Goal: Use online tool/utility: Utilize a website feature to perform a specific function

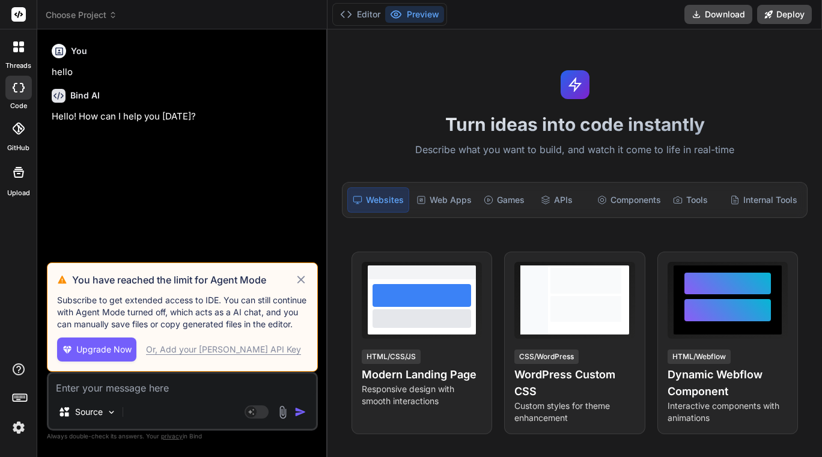
click at [302, 277] on icon at bounding box center [301, 280] width 14 height 14
type textarea "x"
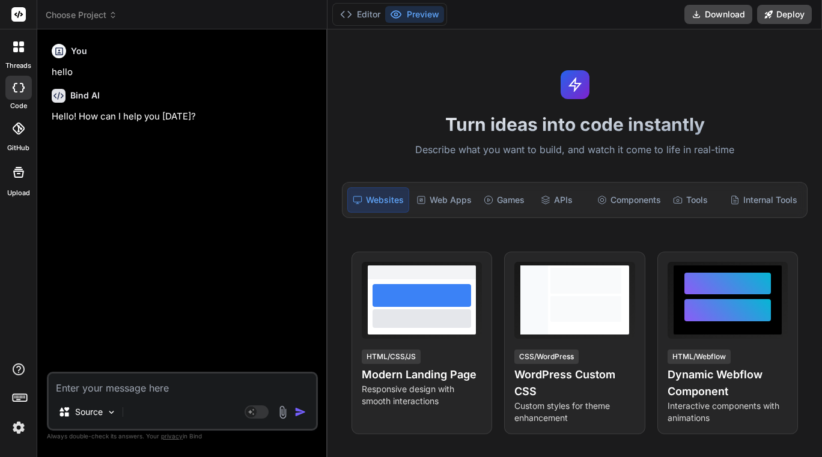
click at [117, 387] on textarea at bounding box center [182, 385] width 267 height 22
type textarea "i"
type textarea "x"
type textarea "in"
type textarea "x"
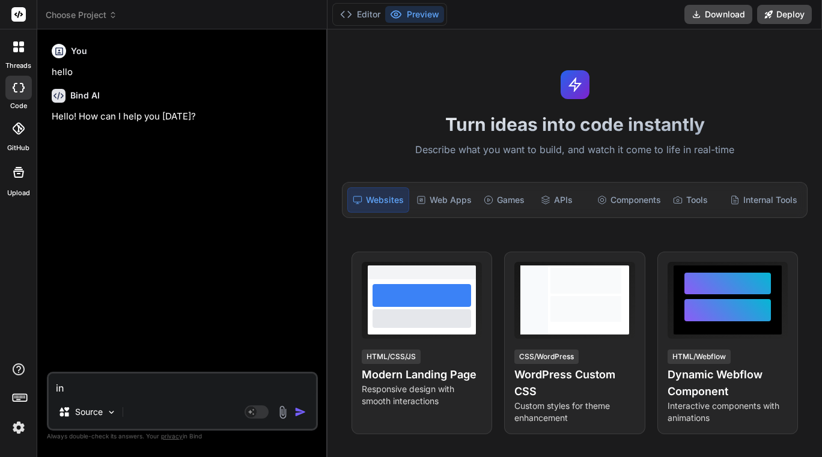
type textarea "inp"
type textarea "x"
type textarea "inpu"
type textarea "x"
type textarea "input"
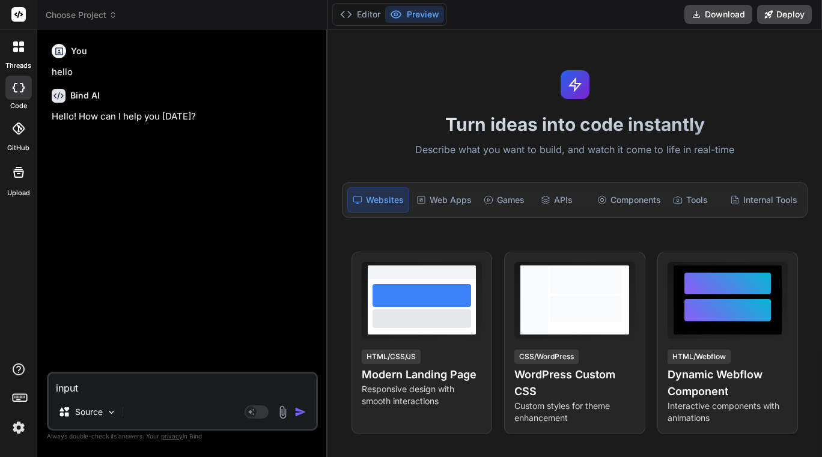
type textarea "x"
type textarea "inputc"
type textarea "x"
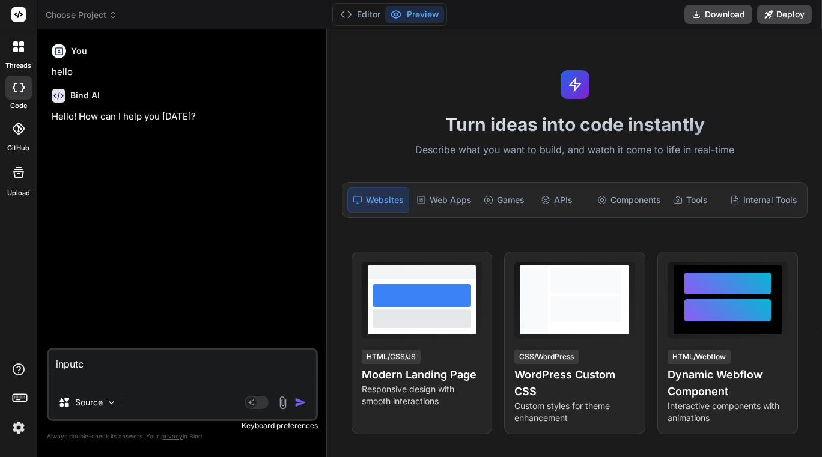
type textarea "inputc"
type textarea "x"
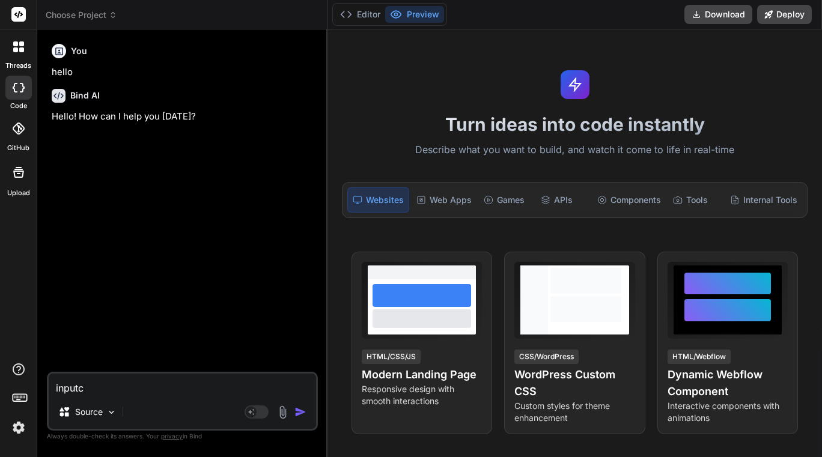
type textarea "input"
type textarea "x"
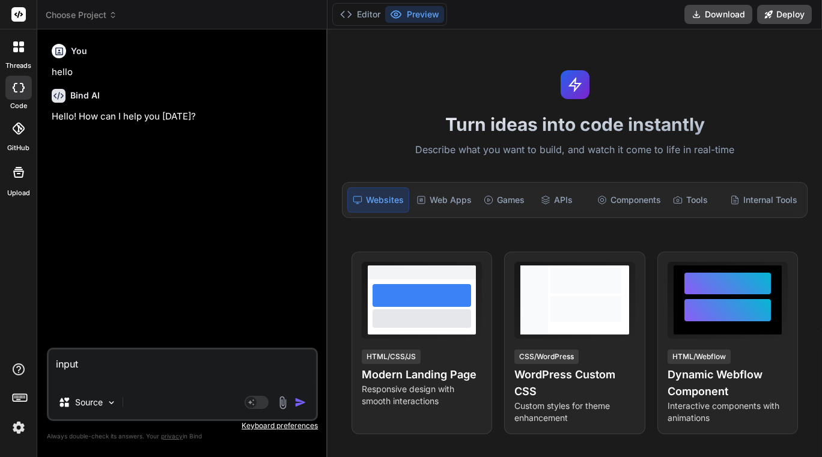
type textarea "input"
type textarea "x"
paste textarea "{ "loremiPsuMdol": "```sita\c{\a \"elitsEddoeIusModtempori\": {\u \"laborEetd\"…"
type textarea "lorem { "ipsumdOloRsit": "```amet\c{\a \"elitsEddoeIusModtempori\": {\u \"labor…"
type textarea "x"
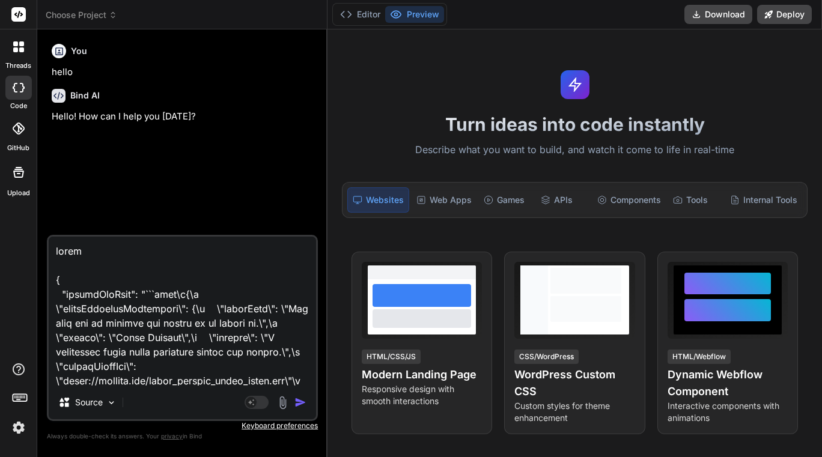
scroll to position [70088, 0]
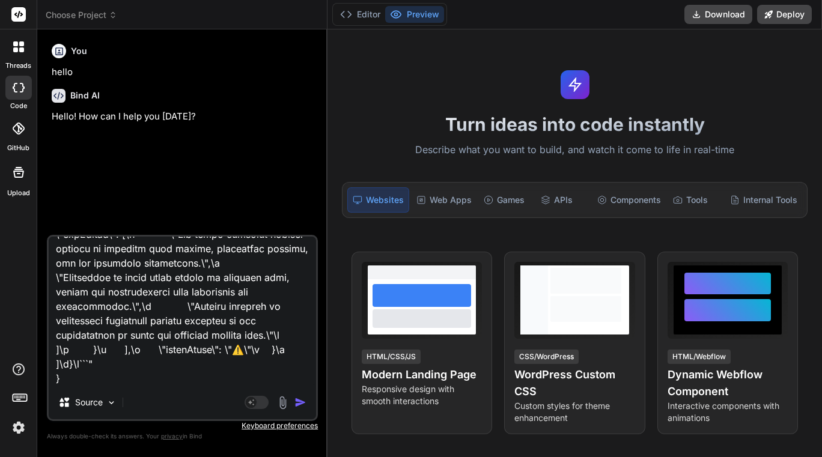
type textarea "lorem { "ipsumdOloRsit": "```amet\c{\a \"elitsEddoeIusModtempori\": {\u \"labor…"
type textarea "x"
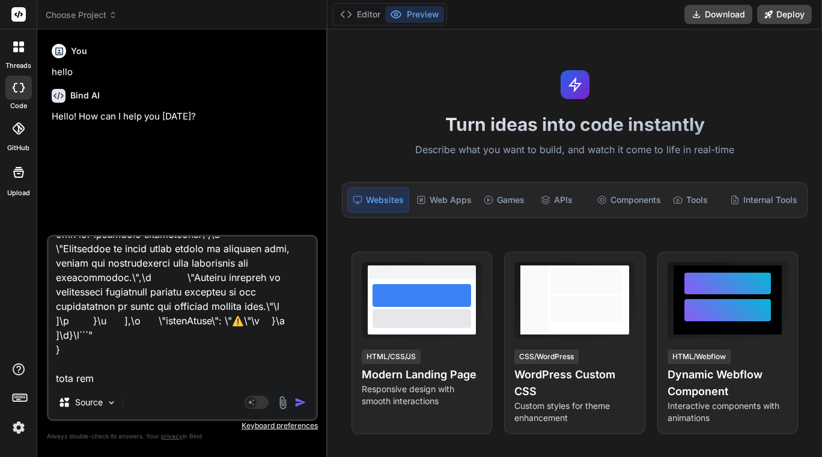
type textarea "lorem { "ipsumdOloRsit": "```amet\c{\a \"elitsEddoeIusModtempori\": {\u \"labor…"
type textarea "x"
type textarea "lorem { "ipsumdOloRsit": "```amet\c{\a \"elitsEddoeIusModtempori\": {\u \"labor…"
click at [100, 403] on p "Source" at bounding box center [89, 403] width 28 height 12
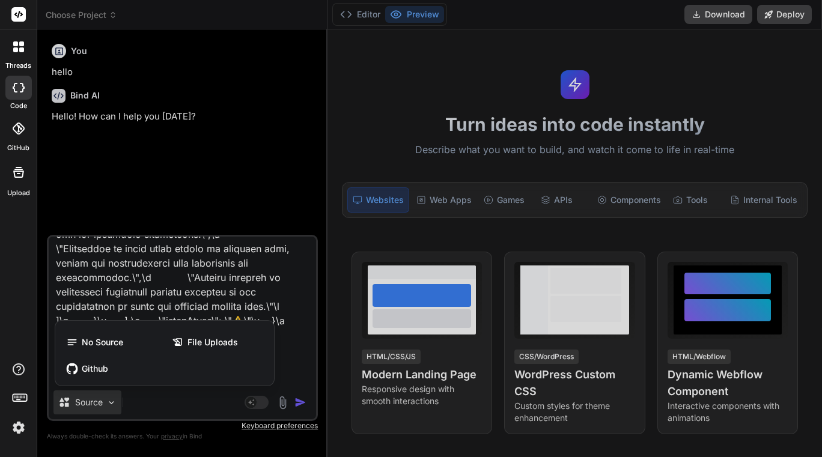
click at [248, 400] on div at bounding box center [411, 228] width 822 height 457
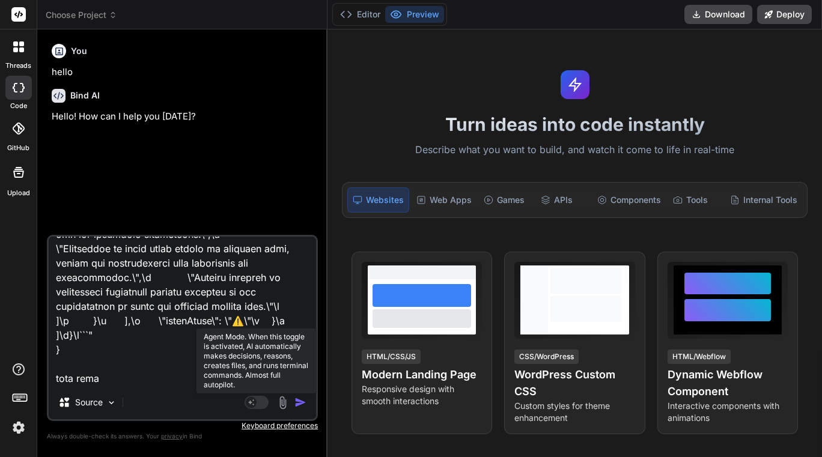
click at [255, 401] on rect at bounding box center [251, 402] width 11 height 11
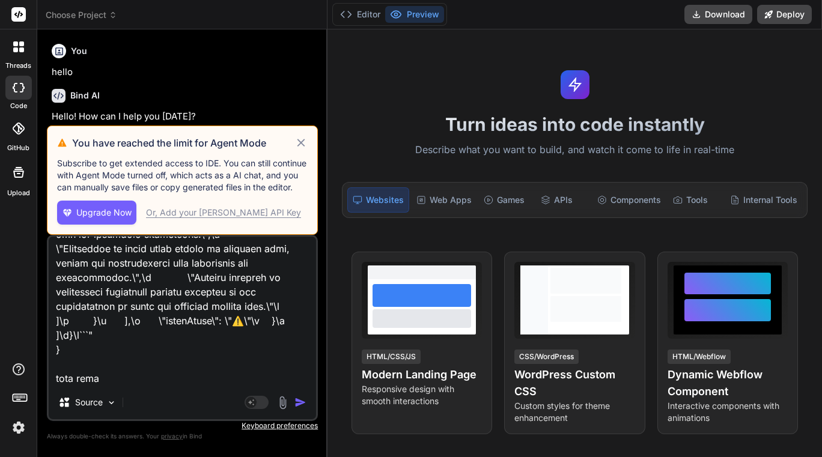
click at [86, 203] on button "Upgrade Now" at bounding box center [96, 213] width 79 height 24
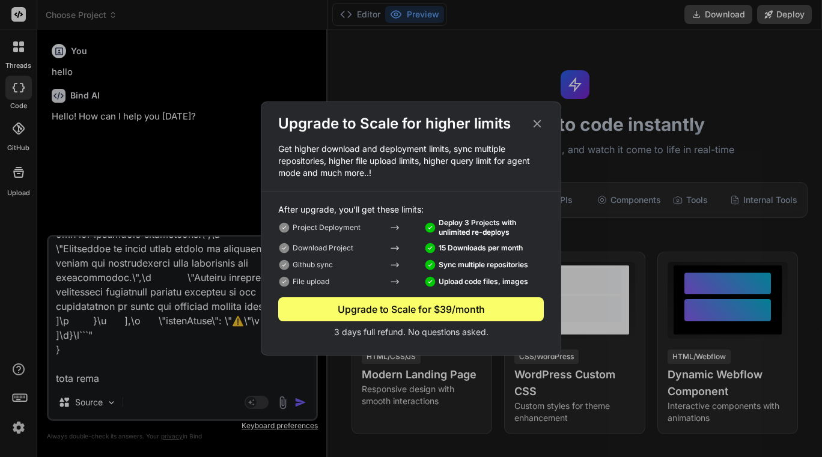
click at [243, 383] on div "Upgrade to Scale for higher limits Get higher download and deployment limits, s…" at bounding box center [411, 228] width 822 height 457
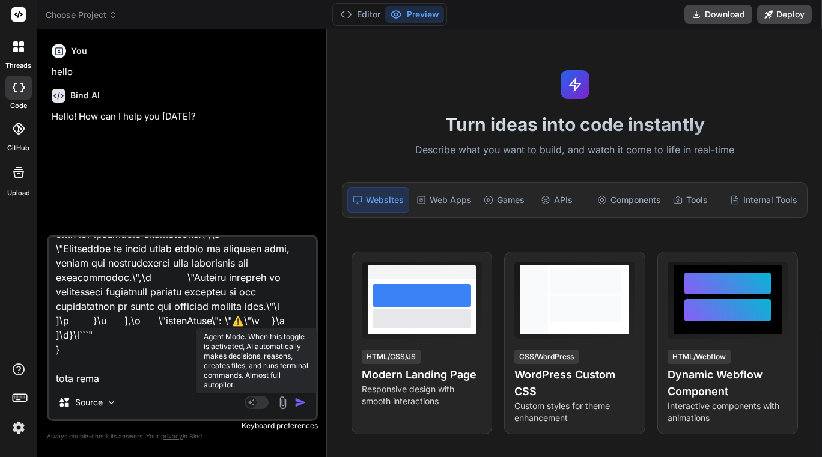
click at [251, 402] on icon at bounding box center [251, 402] width 6 height 6
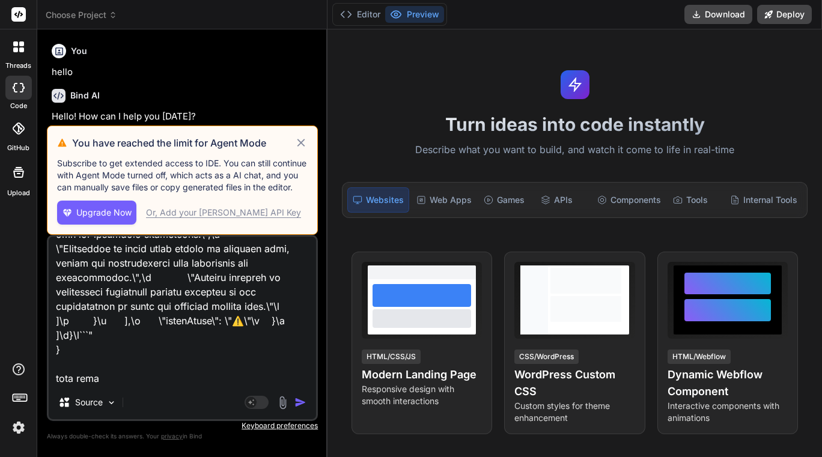
click at [188, 215] on div "Or, Add your Claude API Key" at bounding box center [223, 213] width 155 height 12
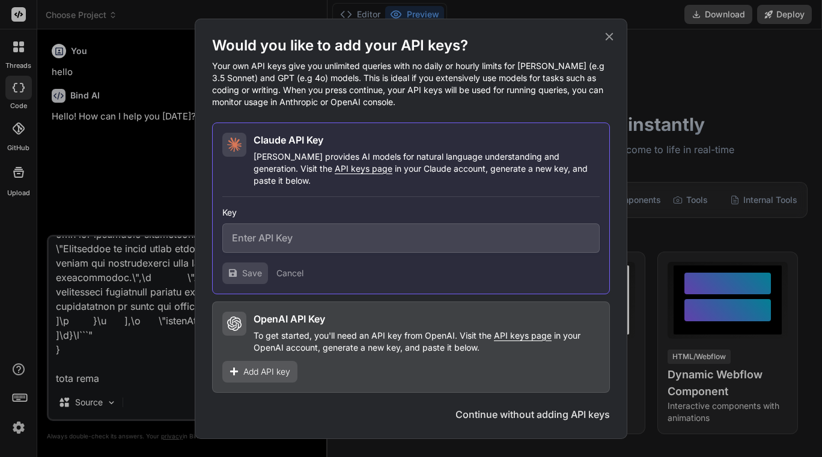
click at [608, 38] on icon at bounding box center [609, 36] width 13 height 13
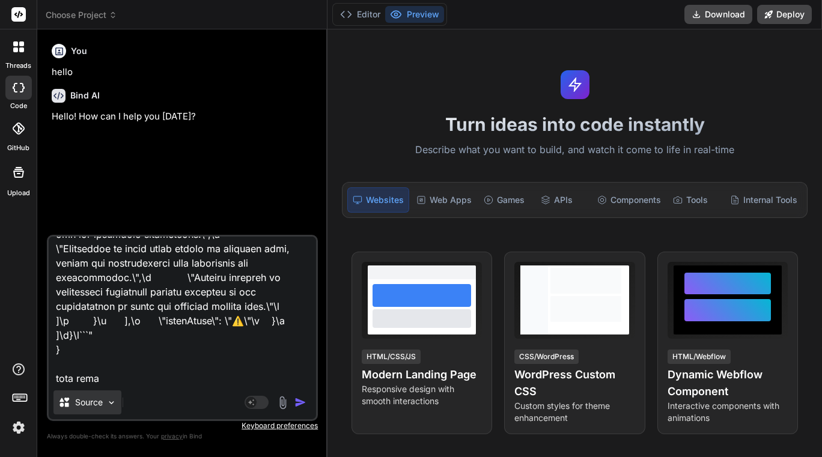
click at [105, 395] on div "Source" at bounding box center [87, 403] width 68 height 24
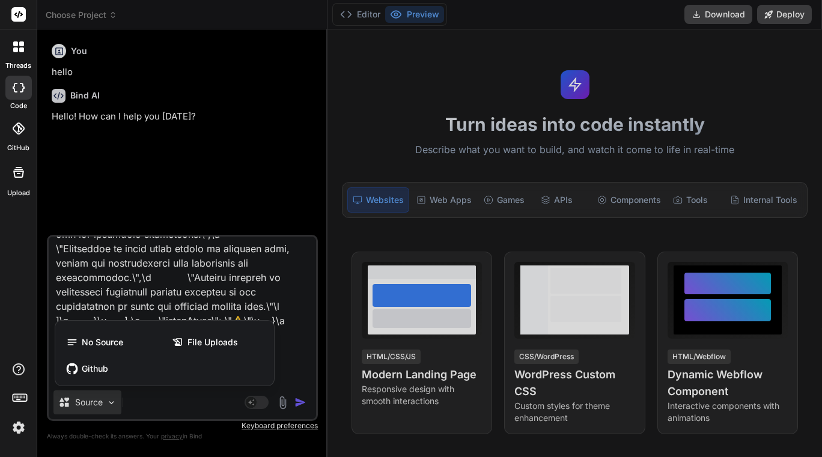
click at [258, 406] on div at bounding box center [411, 228] width 822 height 457
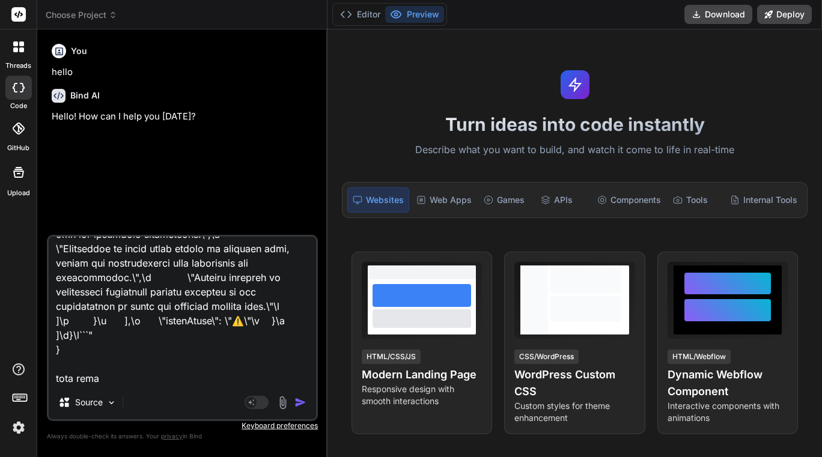
click at [258, 406] on rect at bounding box center [257, 402] width 24 height 13
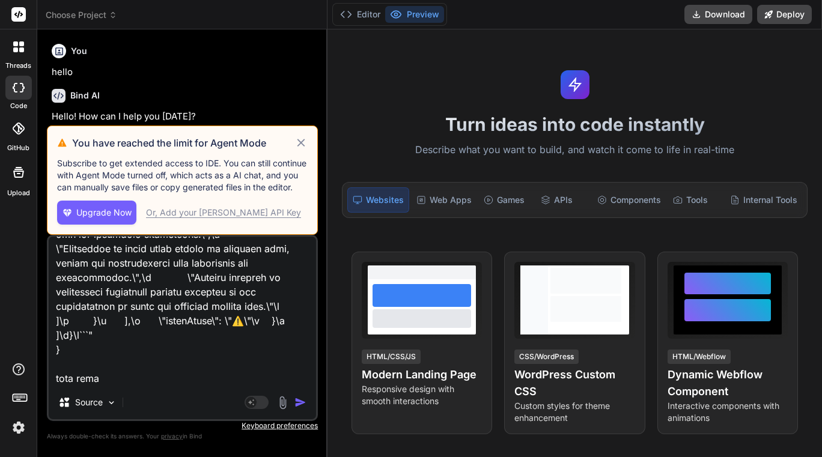
click at [89, 213] on span "Upgrade Now" at bounding box center [103, 213] width 55 height 12
type textarea "x"
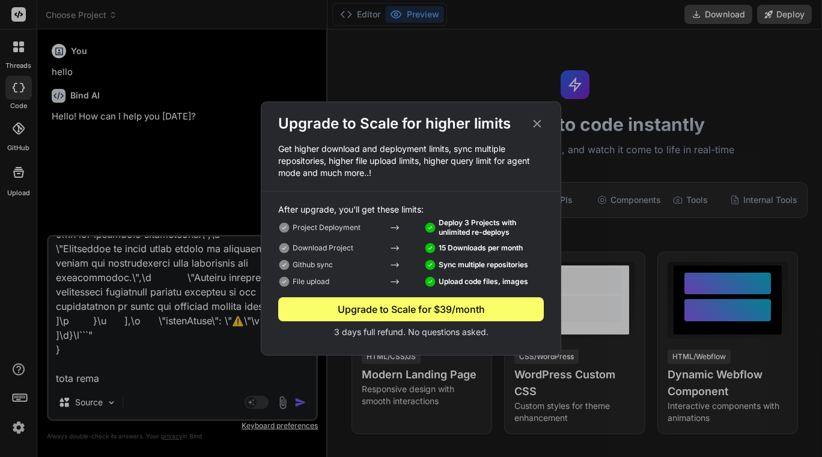
click at [519, 123] on div "Upgrade to Scale for higher limits" at bounding box center [410, 123] width 299 height 19
click at [538, 123] on icon at bounding box center [538, 124] width 8 height 8
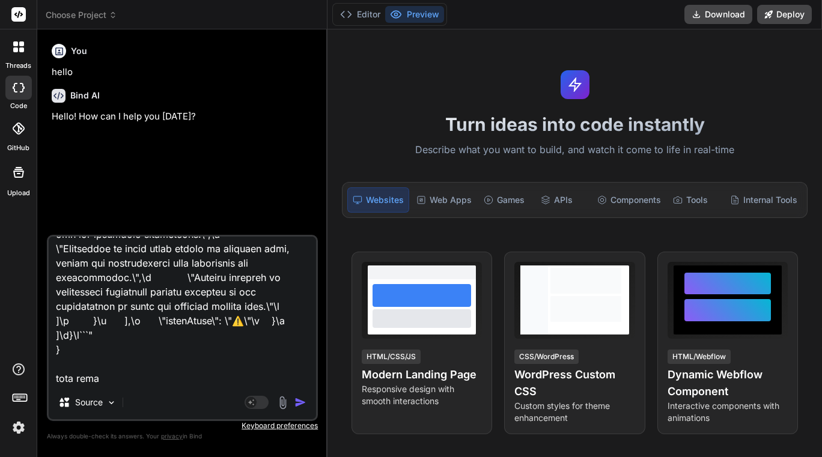
click at [136, 380] on textarea at bounding box center [182, 311] width 267 height 149
type textarea "input { "globalRawJson": "```json\n{\n \"dailyQuoteForSubscriber\": {\n \"quote…"
type textarea "x"
type textarea "input { "globalRawJson": "```json\n{\n \"dailyQuoteForSubscriber\": {\n \"quote…"
type textarea "x"
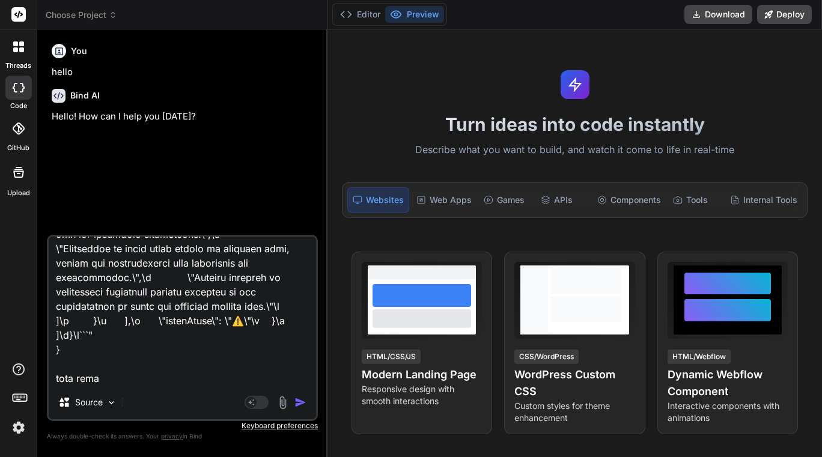
click at [111, 379] on textarea at bounding box center [182, 311] width 267 height 149
paste textarea "export const code = async (inputs) => { // This step's job is to parse and merg…"
type textarea "input { "globalRawJson": "```json\n{\n \"dailyQuoteForSubscriber\": {\n \"quote…"
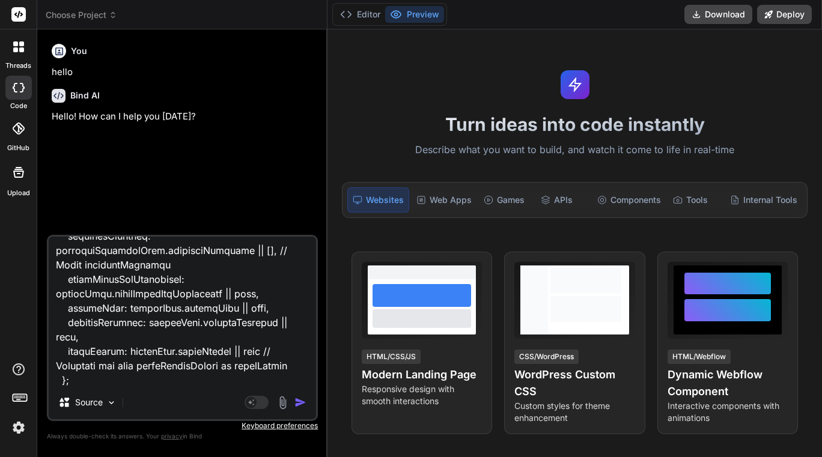
type textarea "x"
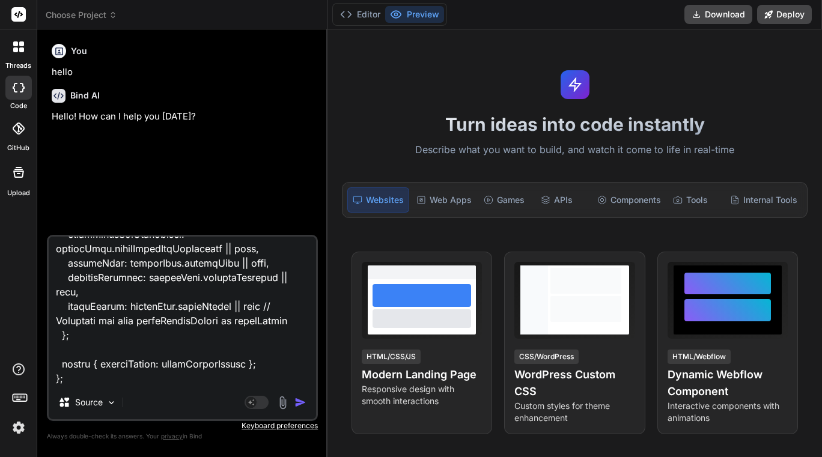
type textarea "input { "globalRawJson": "```json\n{\n \"dailyQuoteForSubscriber\": {\n \"quote…"
type textarea "x"
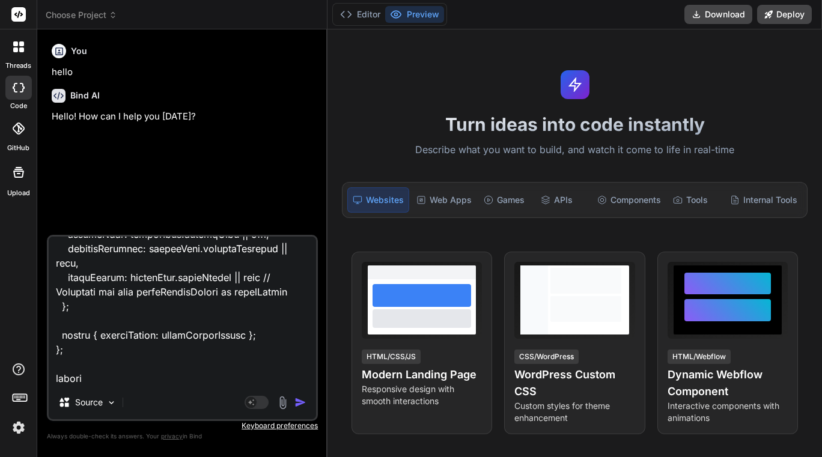
type textarea "input { "globalRawJson": "```json\n{\n \"dailyQuoteForSubscriber\": {\n \"quote…"
type textarea "x"
click at [105, 383] on textarea at bounding box center [182, 311] width 267 height 149
type textarea "input { "globalRawJson": "```json\n{\n \"dailyQuoteForSubscriber\": {\n \"quote…"
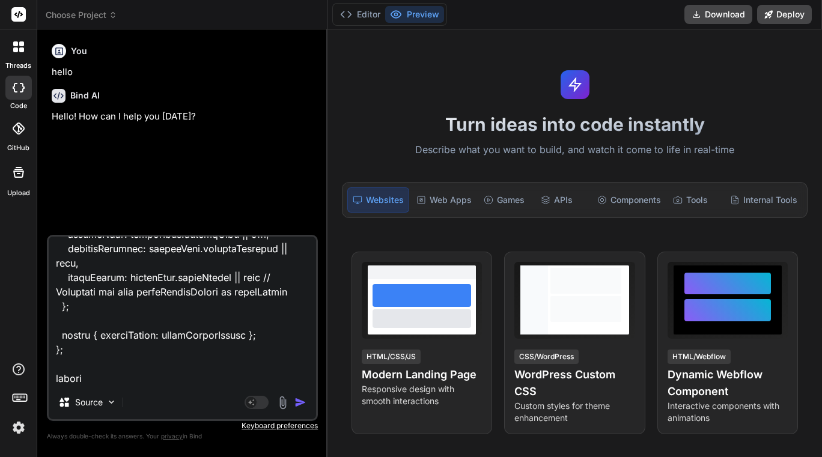
type textarea "x"
paste textarea "{ "mergedOutput": { "processedArticles": [ { "id": "1", "title": "Article Not A…"
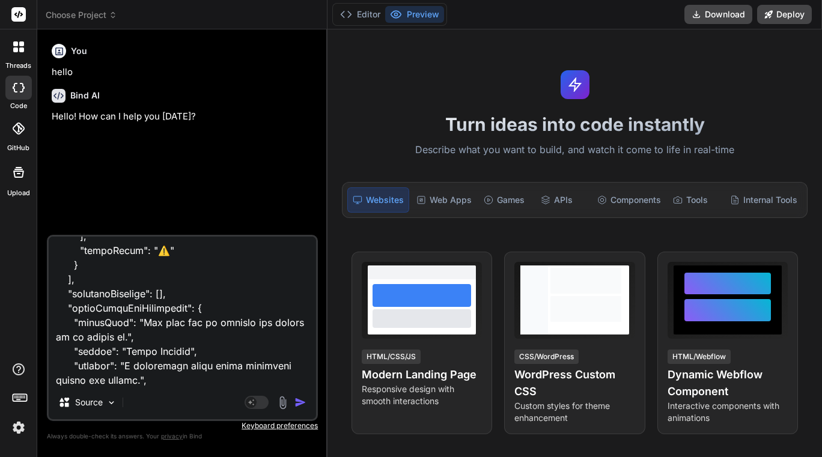
type textarea "input { "globalRawJson": "```json\n{\n \"dailyQuoteForSubscriber\": {\n \"quote…"
type textarea "x"
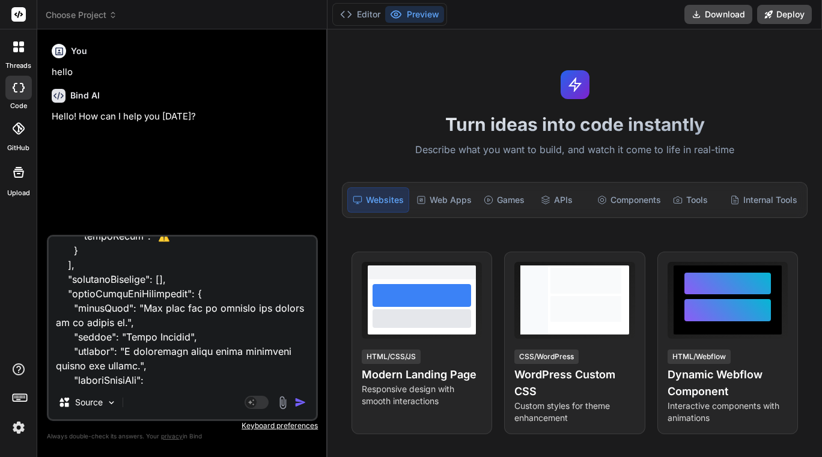
type textarea "input { "globalRawJson": "```json\n{\n \"dailyQuoteForSubscriber\": {\n \"quote…"
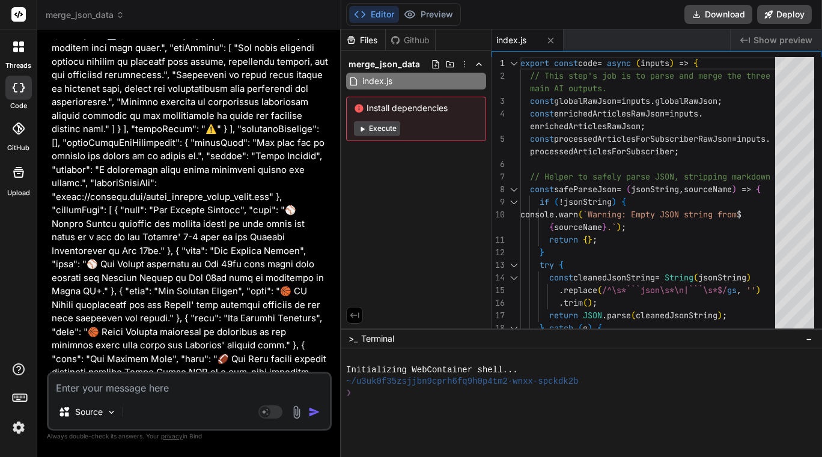
scroll to position [42598, 0]
type textarea "export const code = async (inputs) => { // This step's job is to parse and merg…"
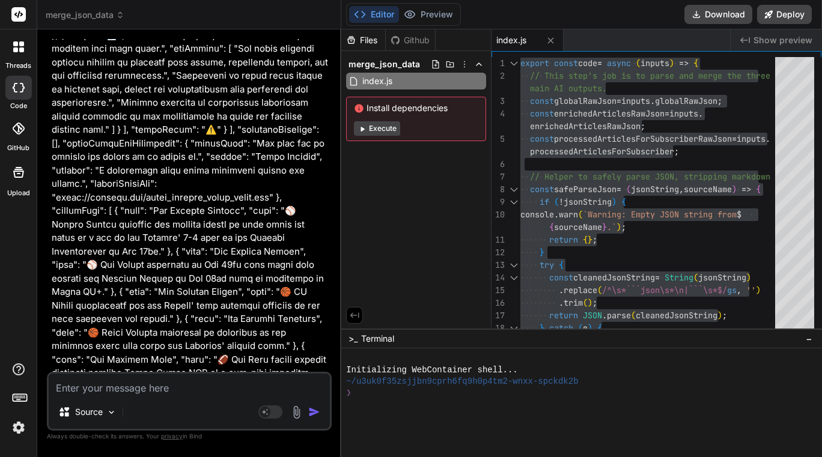
click at [146, 386] on textarea at bounding box center [189, 385] width 281 height 22
paste textarea "{ "loremiPsumdo": { "sitametcoNsectetu": [ { "ad": 262, "elits": "Doe Temporin …"
type textarea "{ "loremiPsumdo": { "sitametcoNsectetu": [ { "ad": 262, "elits": "Doe Temporin …"
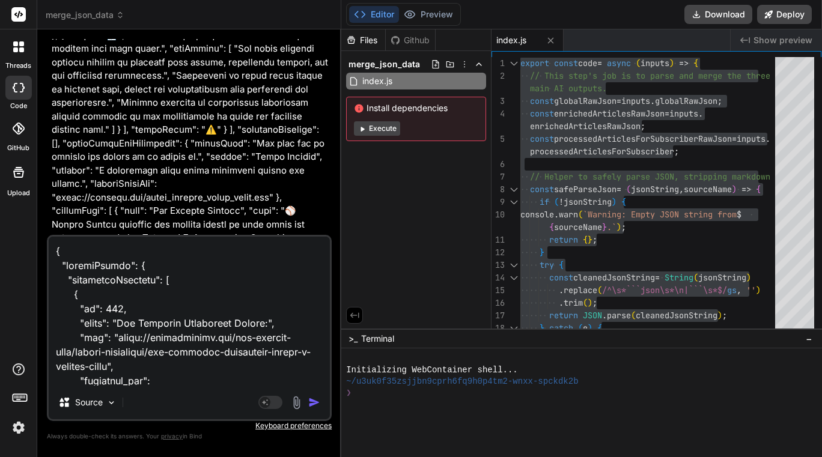
type textarea "x"
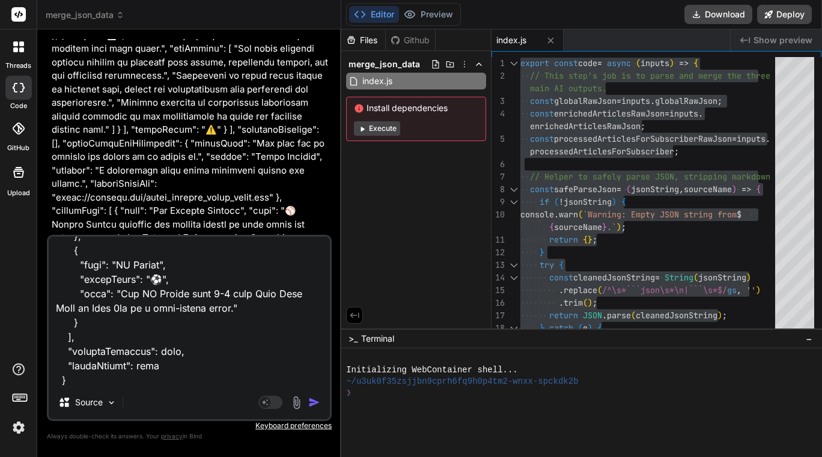
type textarea "{ "loremiPsumdo": { "sitametcoNsectetu": [ { "ad": 262, "elits": "Doe Temporin …"
type textarea "x"
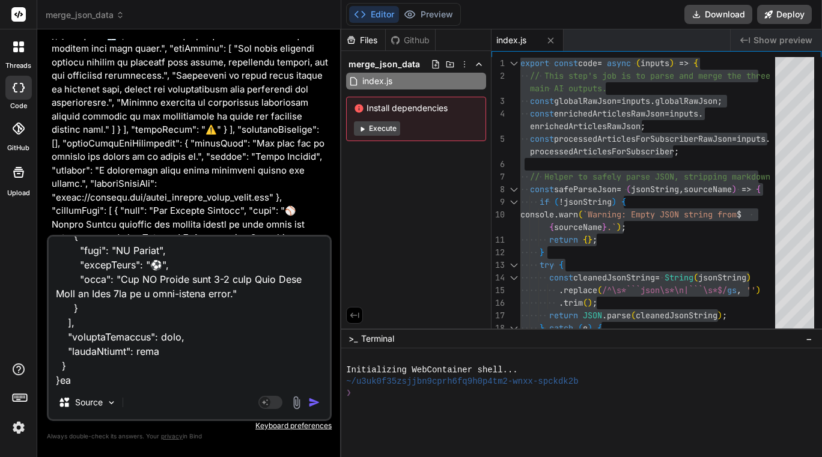
type textarea "{ "loremiPsumdo": { "sitametcoNsectetu": [ { "ad": 262, "elits": "Doe Temporin …"
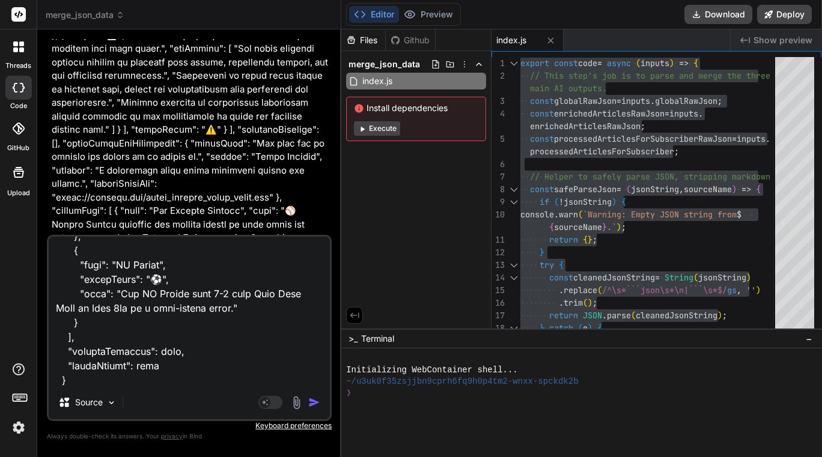
type textarea "x"
type textarea "{ "loremiPsumdo": { "sitametcoNsectetu": [ { "ad": 262, "elits": "Doe Temporin …"
type textarea "x"
type textarea "{ "loremiPsumdo": { "sitametcoNsectetu": [ { "ad": 262, "elits": "Doe Temporin …"
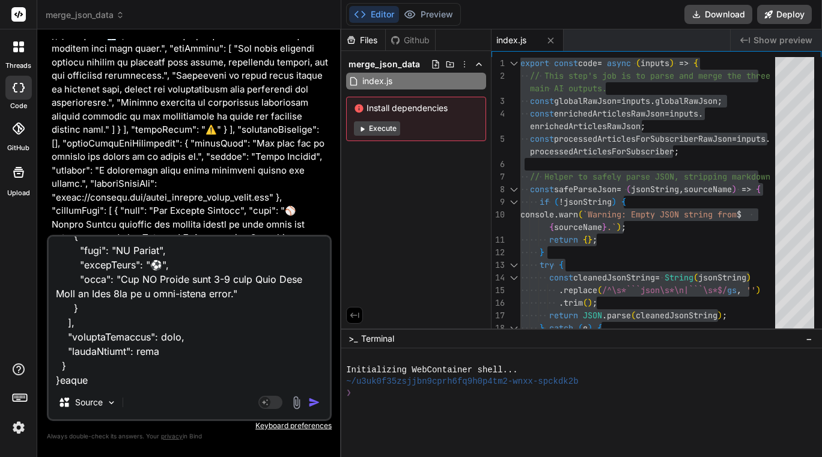
type textarea "x"
type textarea "{ "loremiPsumdo": { "sitametcoNsectetu": [ { "ad": 262, "elits": "Doe Temporin …"
type textarea "x"
type textarea "{ "loremiPsumdo": { "sitametcoNsectetu": [ { "ad": 262, "elits": "Doe Temporin …"
type textarea "x"
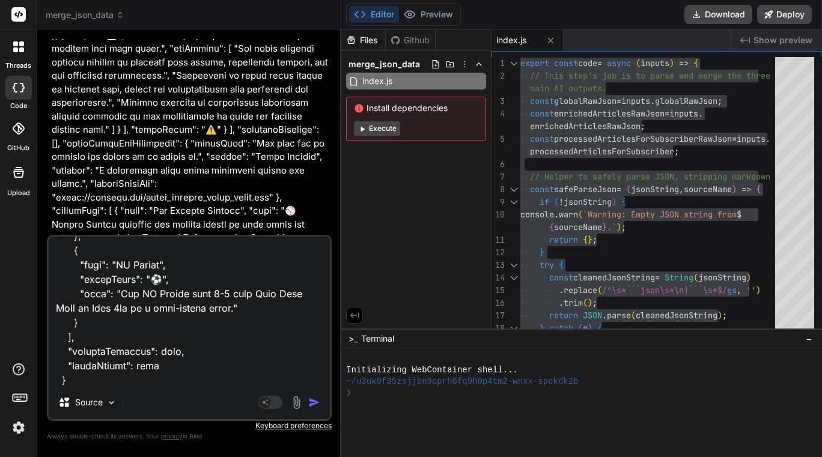
type textarea "{ "loremiPsumdo": { "sitametcoNsectetu": [ { "ad": 262, "elits": "Doe Temporin …"
type textarea "x"
type textarea "{ "loremiPsumdo": { "sitametcoNsectetu": [ { "ad": 262, "elits": "Doe Temporin …"
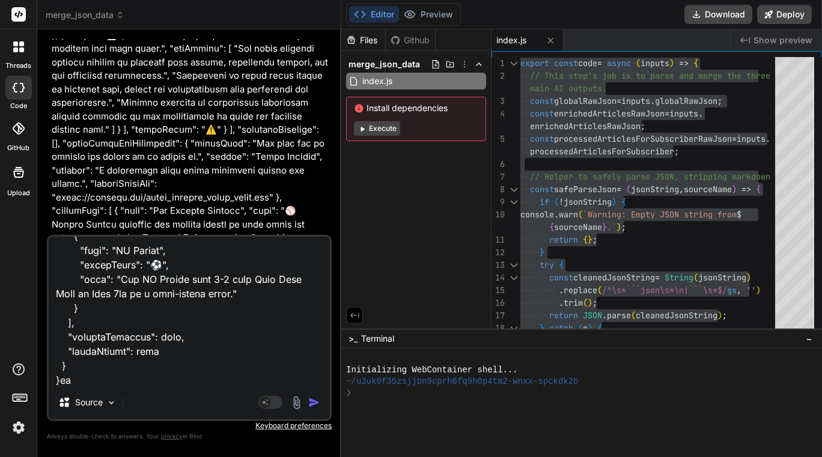
type textarea "x"
type textarea "{ "loremiPsumdo": { "sitametcoNsectetu": [ { "ad": 262, "elits": "Doe Temporin …"
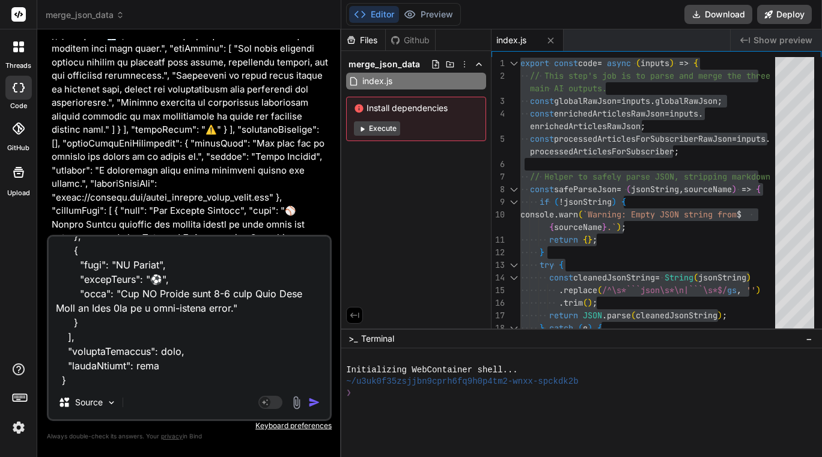
type textarea "x"
type textarea "{ "loremiPsumdo": { "sitametcoNsectetu": [ { "ad": 262, "elits": "Doe Temporin …"
type textarea "x"
type textarea "{ "loremiPsumdo": { "sitametcoNsectetu": [ { "ad": 262, "elits": "Doe Temporin …"
type textarea "x"
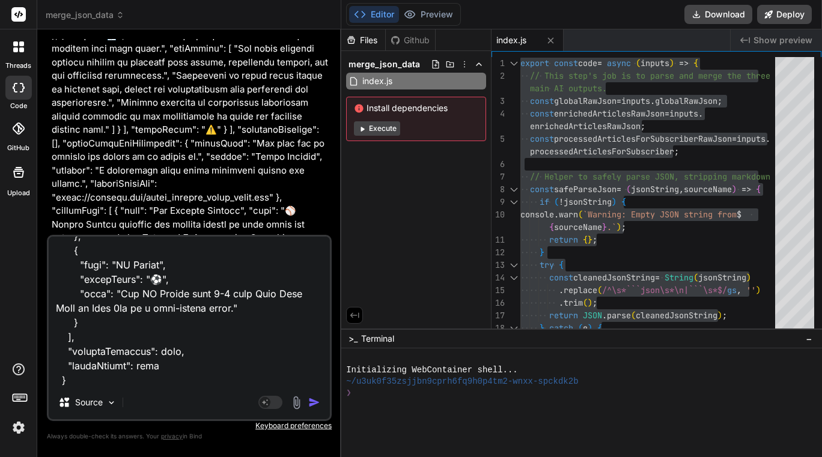
type textarea "{ "loremiPsumdo": { "sitametcoNsectetu": [ { "ad": 262, "elits": "Doe Temporin …"
type textarea "x"
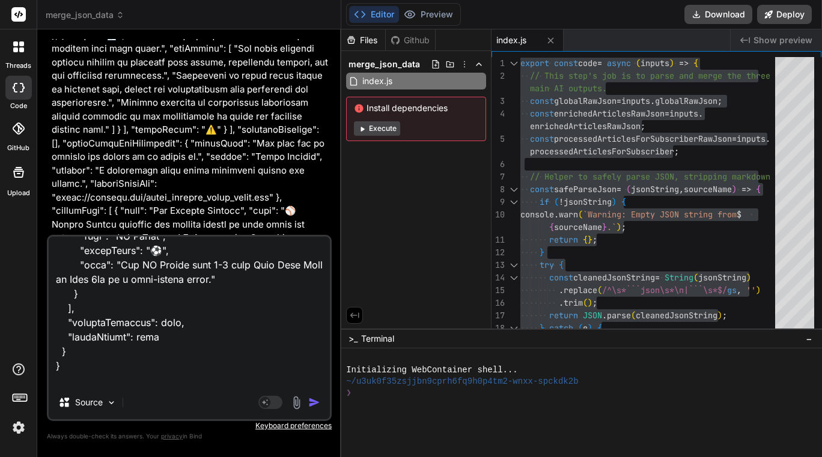
type textarea "{ "loremiPsumdo": { "sitametcoNsectetu": [ { "ad": 262, "elits": "Doe Temporin …"
type textarea "x"
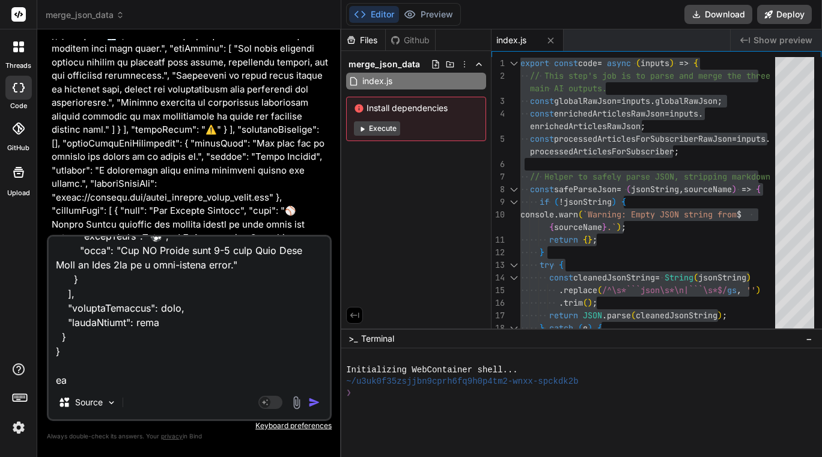
type textarea "{ "loremiPsumdo": { "sitametcoNsectetu": [ { "ad": 262, "elits": "Doe Temporin …"
type textarea "x"
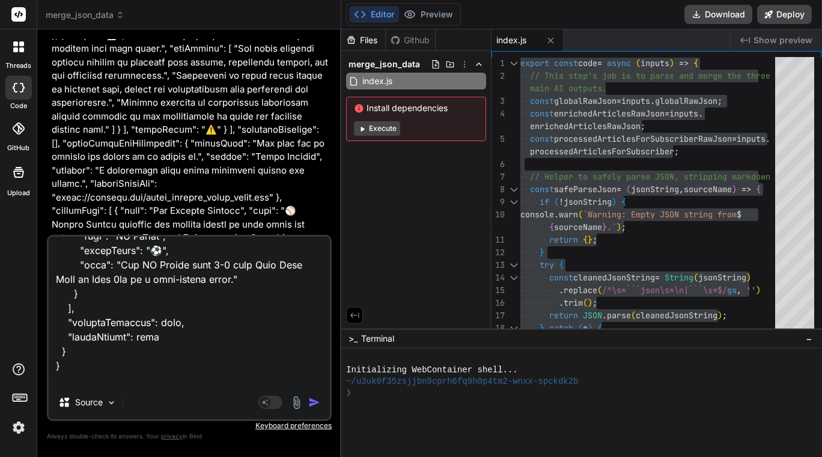
type textarea "{ "loremiPsumdo": { "sitametcoNsectetu": [ { "ad": 262, "elits": "Doe Temporin …"
type textarea "x"
type textarea "{ "loremiPsumdo": { "sitametcoNsectetu": [ { "ad": 262, "elits": "Doe Temporin …"
type textarea "x"
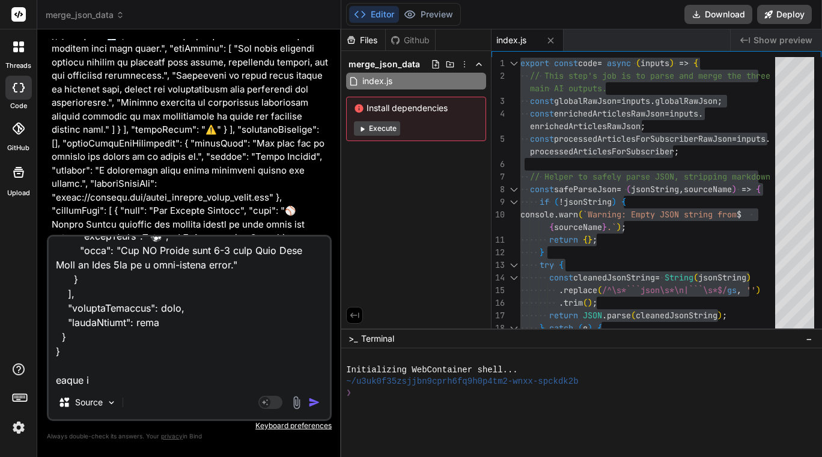
type textarea "{ "loremiPsumdo": { "sitametcoNsectetu": [ { "ad": 262, "elits": "Doe Temporin …"
type textarea "x"
type textarea "{ "loremiPsumdo": { "sitametcoNsectetu": [ { "ad": 262, "elits": "Doe Temporin …"
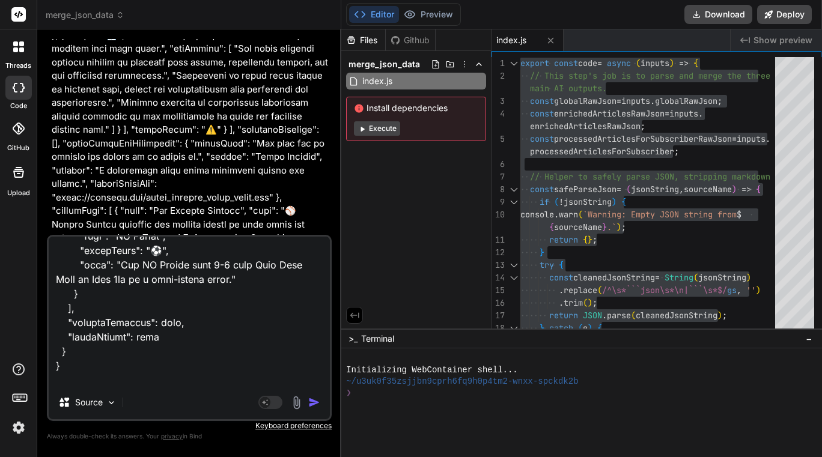
type textarea "x"
type textarea "{ "loremiPsumdo": { "sitametcoNsectetu": [ { "ad": 262, "elits": "Doe Temporin …"
type textarea "x"
type textarea "{ "loremiPsumdo": { "sitametcoNsectetu": [ { "ad": 262, "elits": "Doe Temporin …"
type textarea "x"
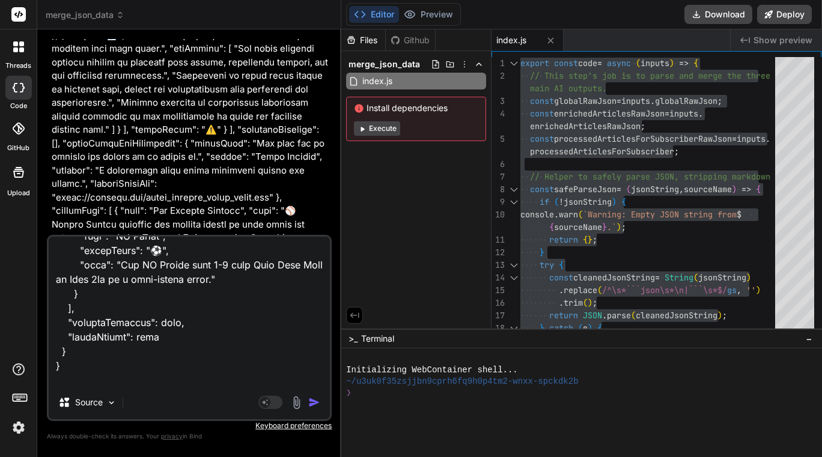
type textarea "{ "loremiPsumdo": { "sitametcoNsectetu": [ { "ad": 262, "elits": "Doe Temporin …"
type textarea "x"
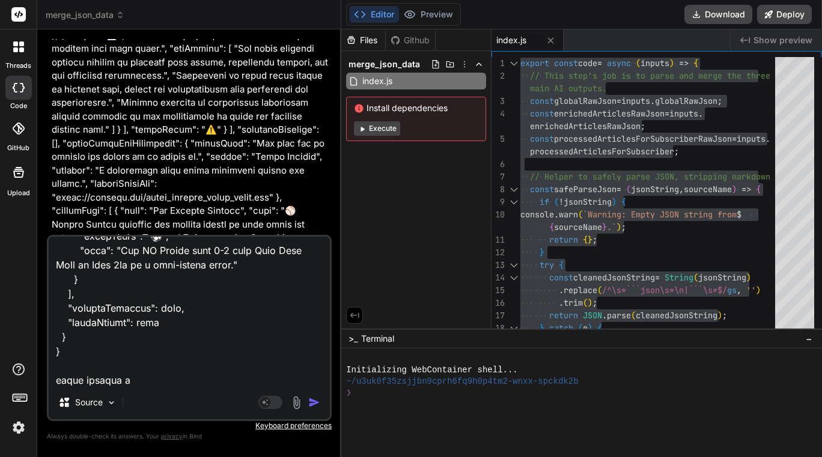
type textarea "{ "loremiPsumdo": { "sitametcoNsectetu": [ { "ad": 262, "elits": "Doe Temporin …"
type textarea "x"
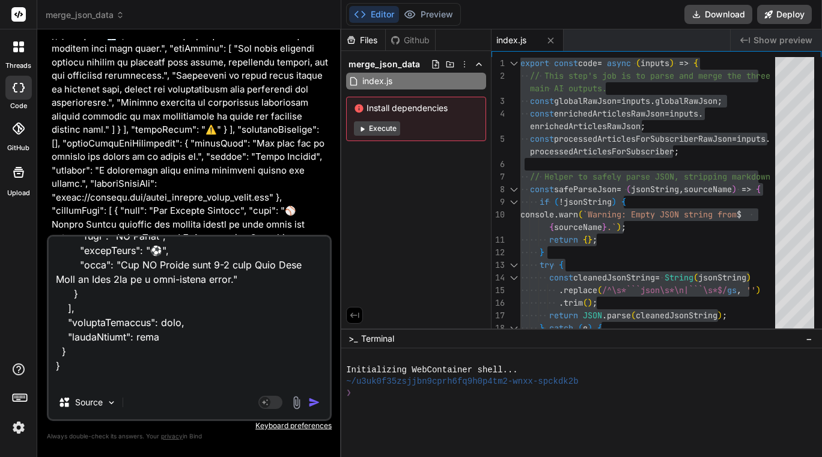
type textarea "{ "loremiPsumdo": { "sitametcoNsectetu": [ { "ad": 262, "elits": "Doe Temporin …"
type textarea "x"
type textarea "{ "loremiPsumdo": { "sitametcoNsectetu": [ { "ad": 262, "elits": "Doe Temporin …"
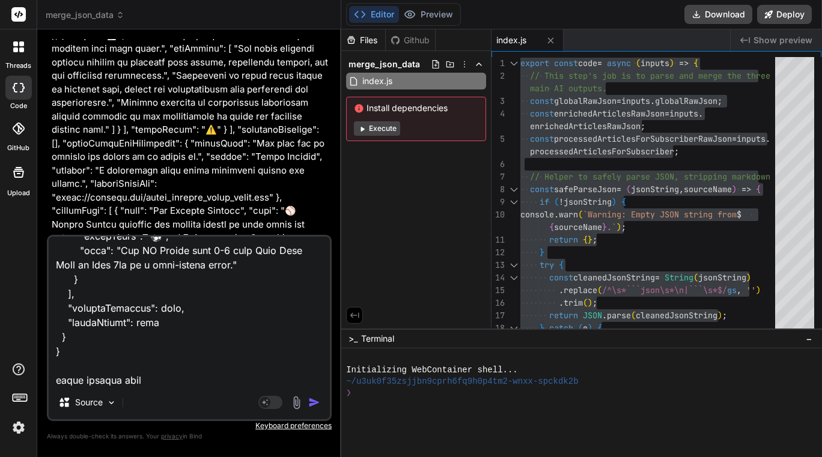
type textarea "x"
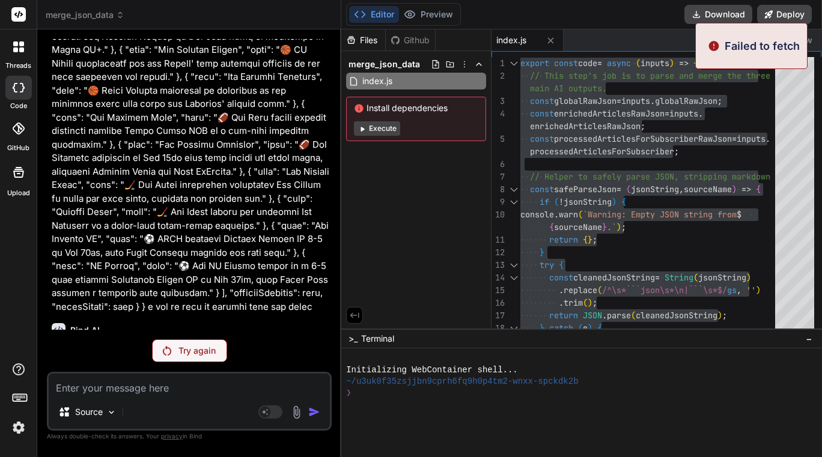
scroll to position [42723, 0]
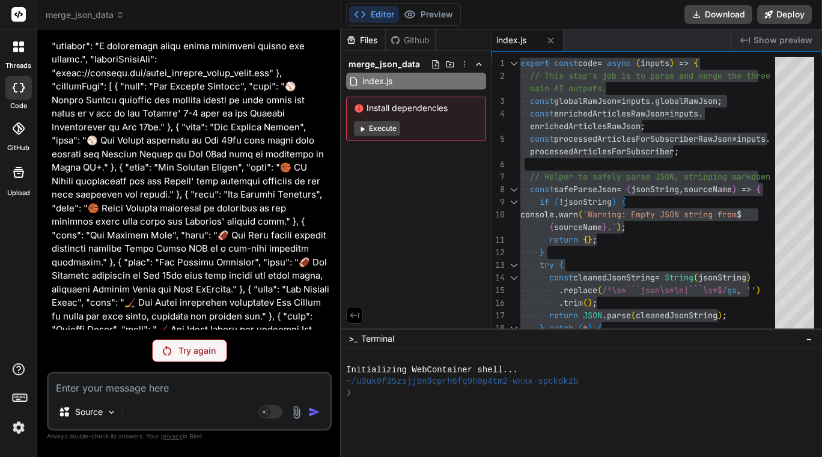
click at [186, 352] on p "Try again" at bounding box center [196, 351] width 37 height 12
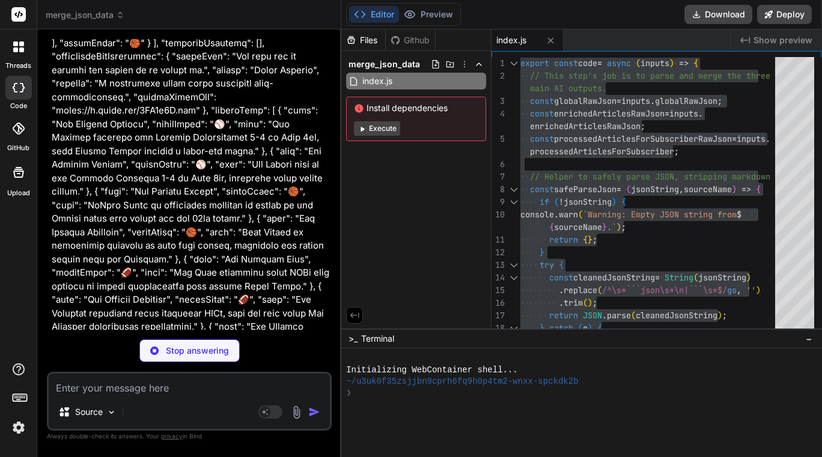
scroll to position [47247, 0]
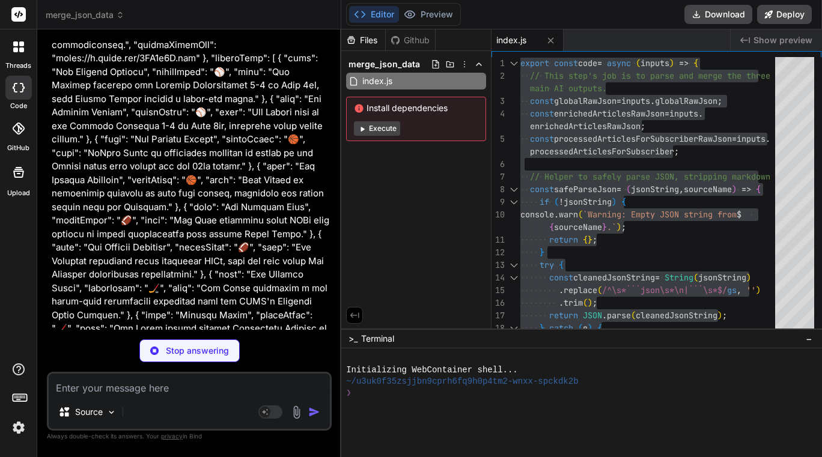
type textarea "x"
type textarea "return { mergedOutput: finalMergedOutput }; };"
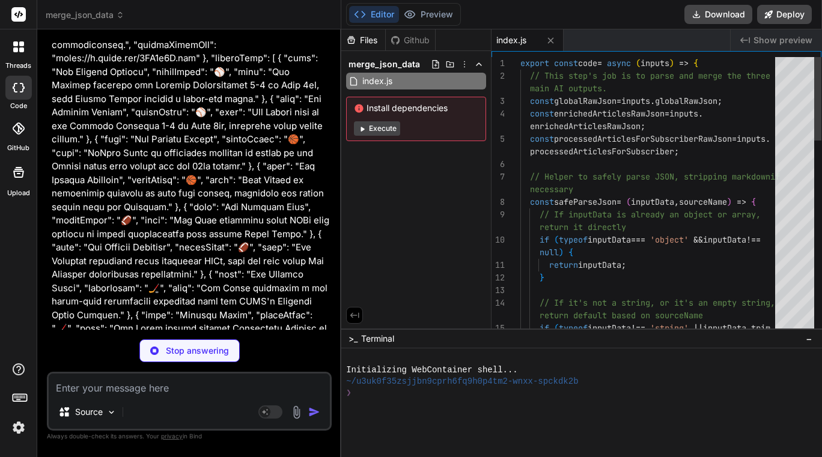
type textarea "x"
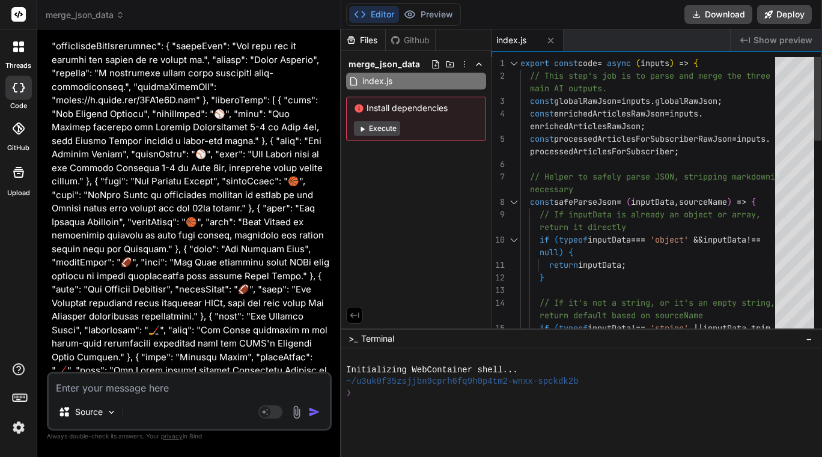
scroll to position [0, 0]
type textarea "export const code = async (inputs) => { // This step's job is to parse and merg…"
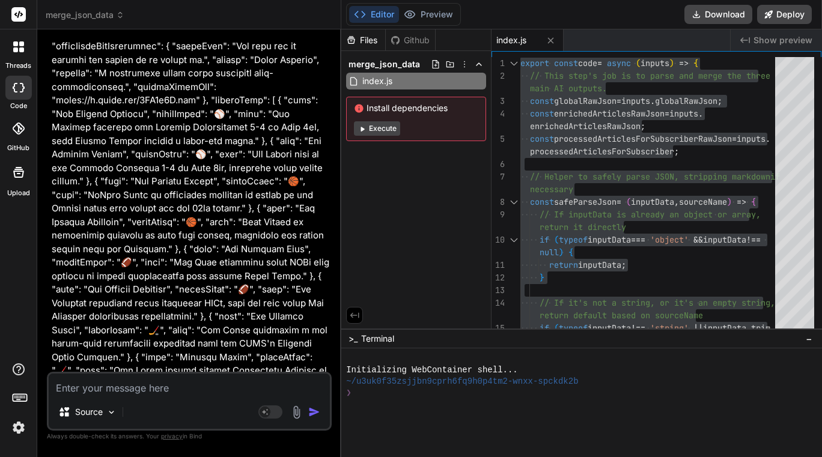
click at [126, 395] on textarea at bounding box center [189, 385] width 281 height 22
type textarea "i"
type textarea "x"
type textarea "it"
type textarea "x"
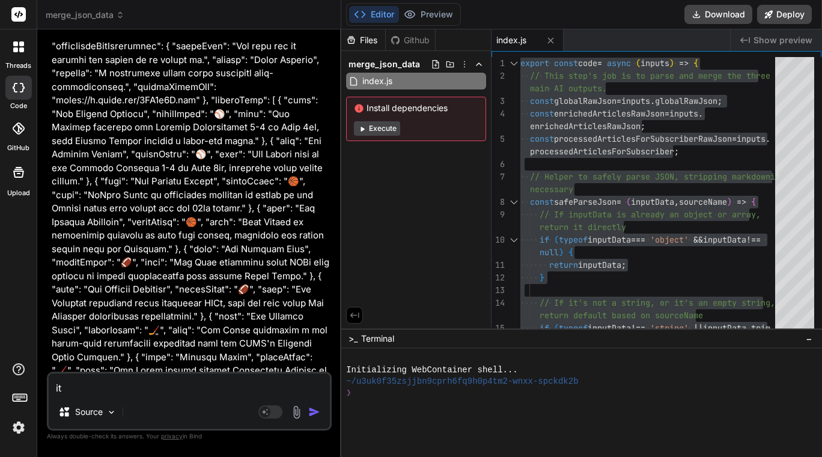
type textarea "its"
type textarea "x"
type textarea "its"
type textarea "x"
type textarea "its s"
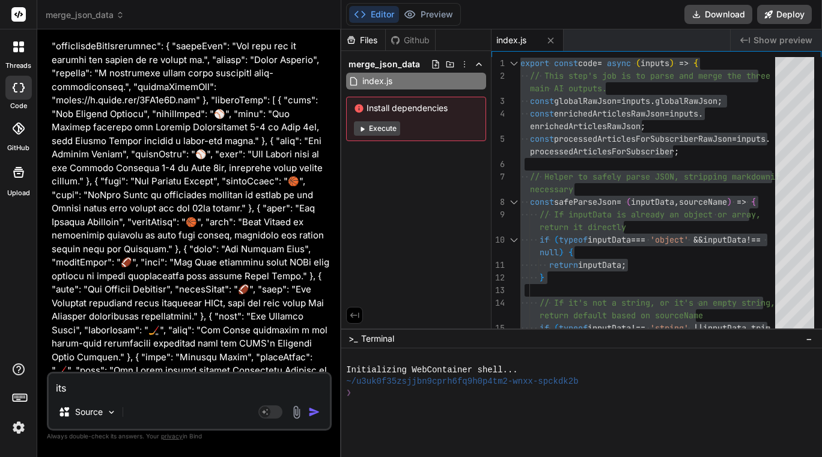
type textarea "x"
type textarea "its st"
type textarea "x"
type textarea "its sti"
type textarea "x"
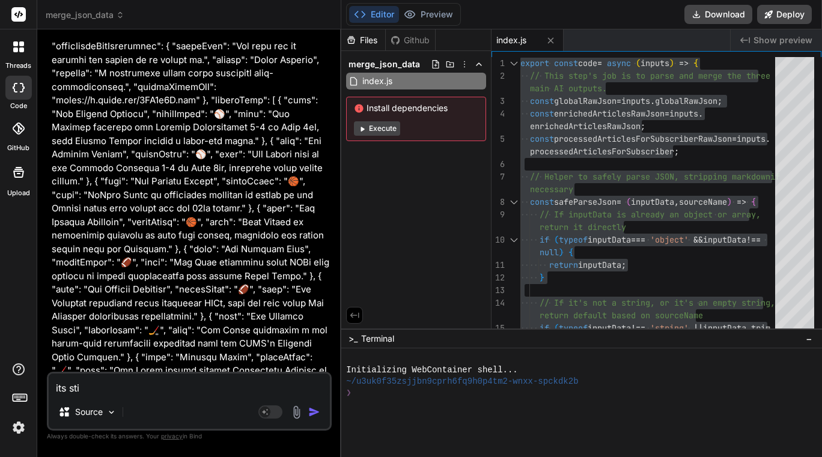
type textarea "its stil"
type textarea "x"
type textarea "its still"
type textarea "x"
type textarea "its still"
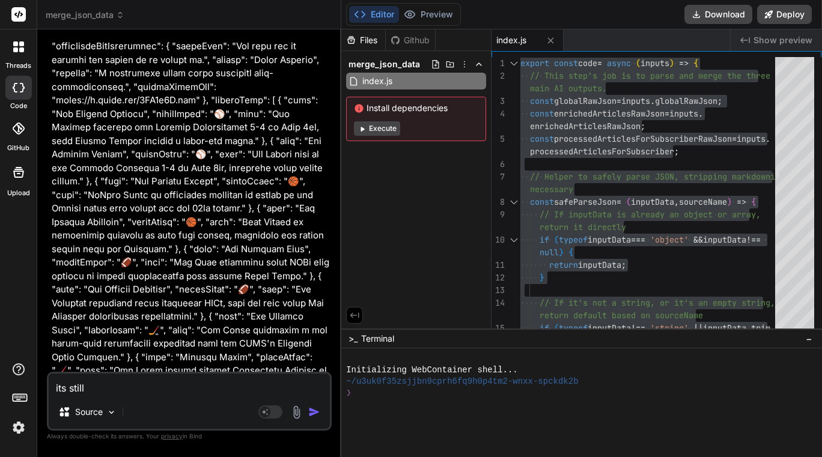
type textarea "x"
type textarea "its still n"
type textarea "x"
type textarea "its still no"
type textarea "x"
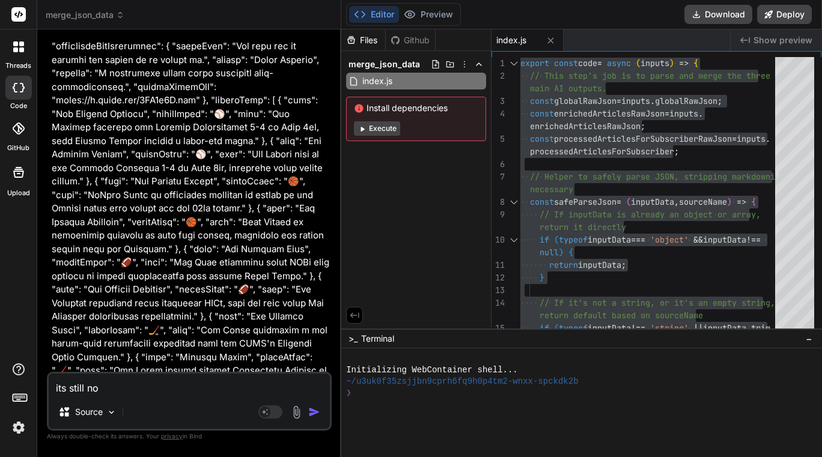
type textarea "its still not"
type textarea "x"
type textarea "its still not"
type textarea "x"
type textarea "its still not g"
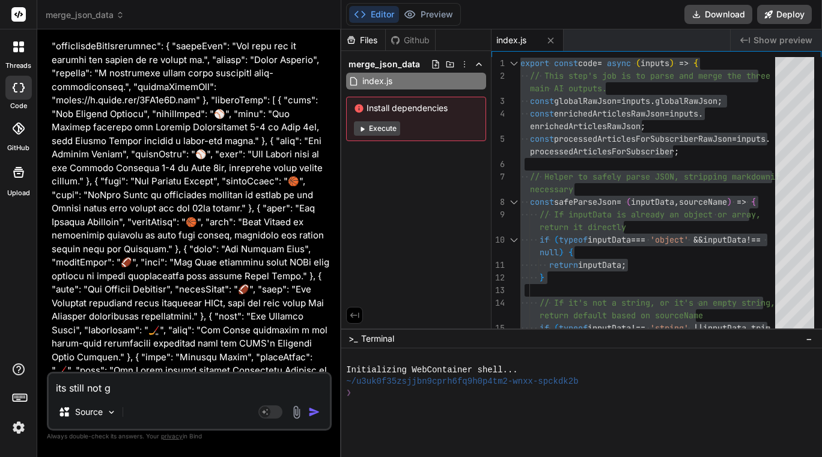
type textarea "x"
type textarea "its still not ge"
type textarea "x"
type textarea "its still not get"
type textarea "x"
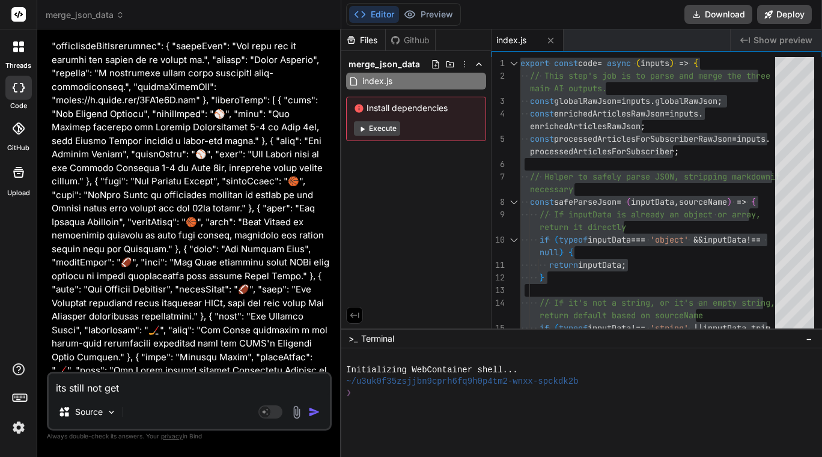
type textarea "its still not gett"
type textarea "x"
type textarea "its still not getti"
type textarea "x"
type textarea "its still not gettin"
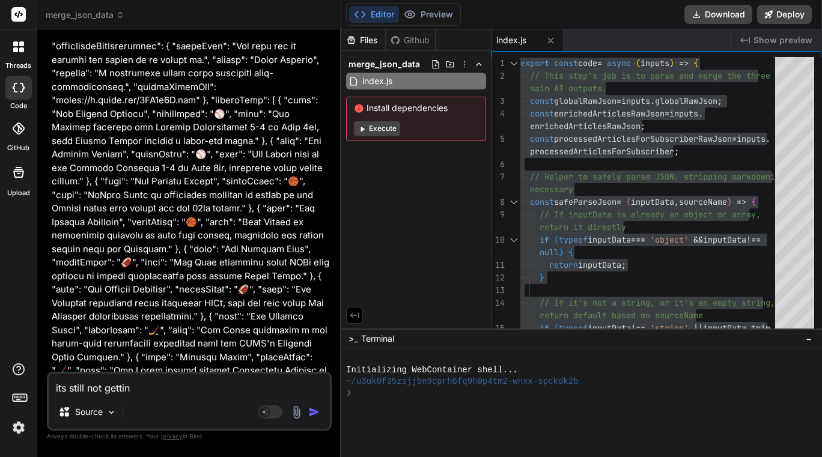
type textarea "x"
type textarea "its still not getting"
type textarea "x"
type textarea "its still not getting"
type textarea "x"
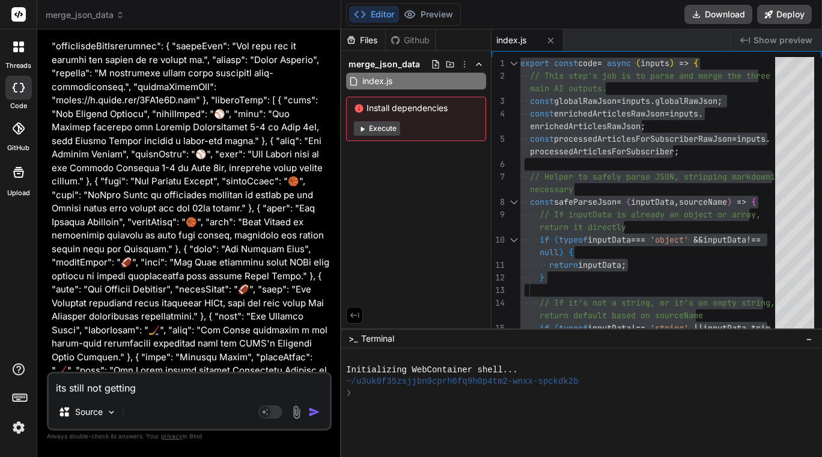
type textarea "its still not getting t"
type textarea "x"
type textarea "its still not getting th"
type textarea "x"
type textarea "its still not getting thi"
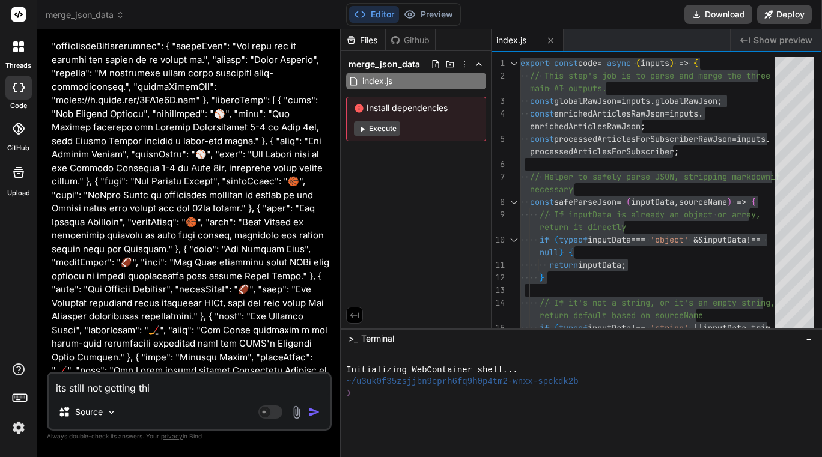
type textarea "x"
type textarea "its still not getting this"
type textarea "x"
type textarea "its still not getting this"
type textarea "x"
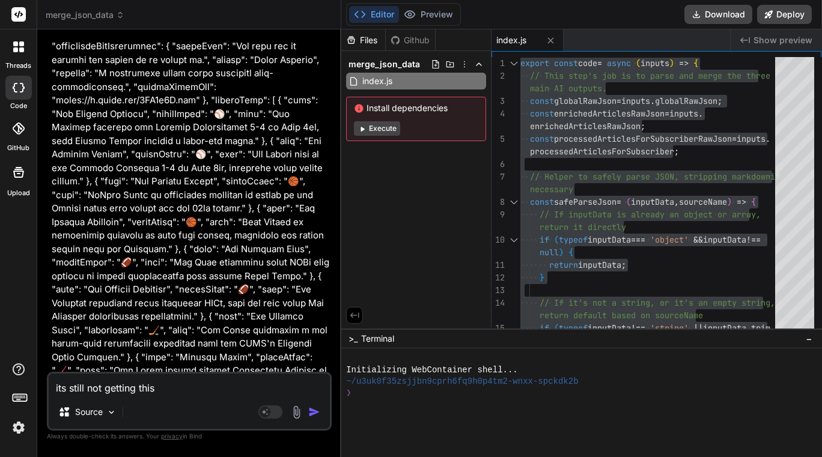
type textarea "its still not getting this d"
type textarea "x"
type textarea "its still not getting this da"
type textarea "x"
type textarea "its still not getting this dat"
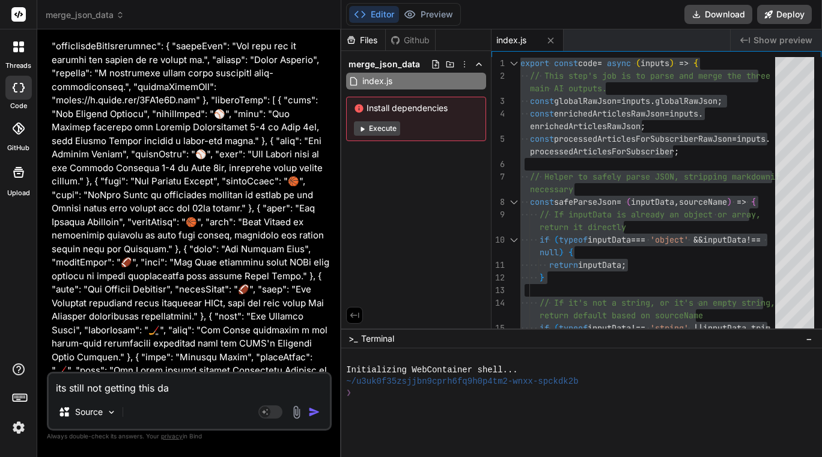
type textarea "x"
type textarea "its still not getting this data"
type textarea "x"
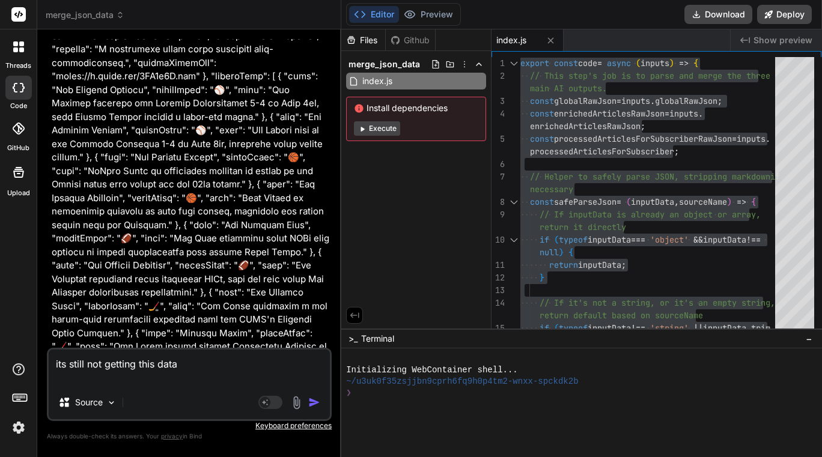
type textarea "its still not getting this data"
type textarea "x"
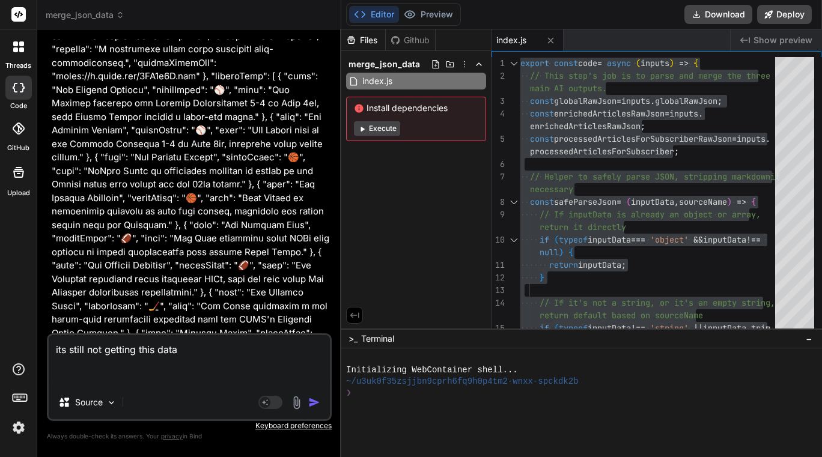
scroll to position [47244, 0]
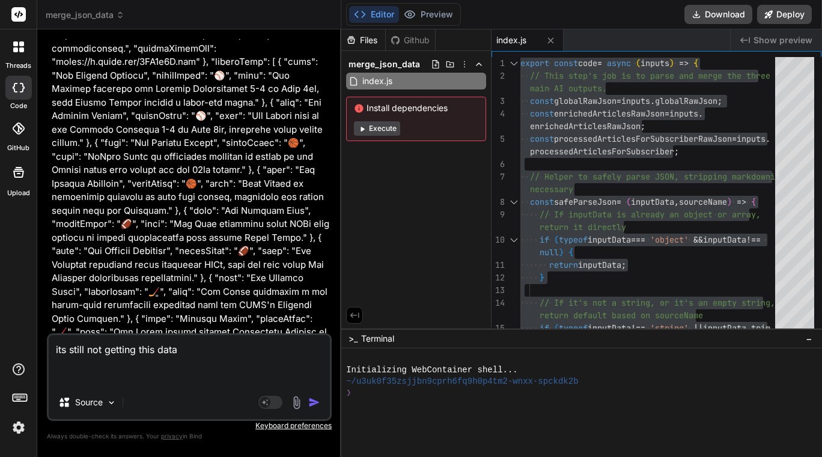
type textarea "its still not getting this data h"
type textarea "x"
type textarea "its still not getting this data he"
type textarea "x"
type textarea "its still not getting this data her"
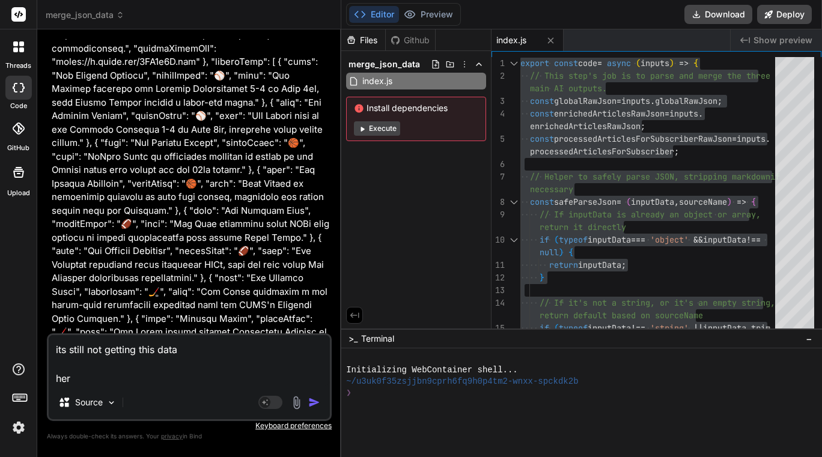
type textarea "x"
type textarea "its still not getting this data here"
type textarea "x"
type textarea "its still not getting this data heres"
type textarea "x"
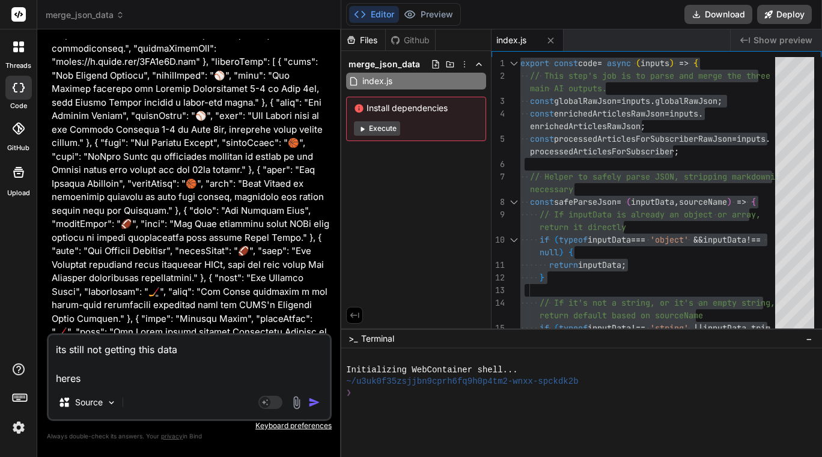
type textarea "its still not getting this data heres"
type textarea "x"
type textarea "its still not getting this data heres t"
type textarea "x"
type textarea "its still not getting this data heres th"
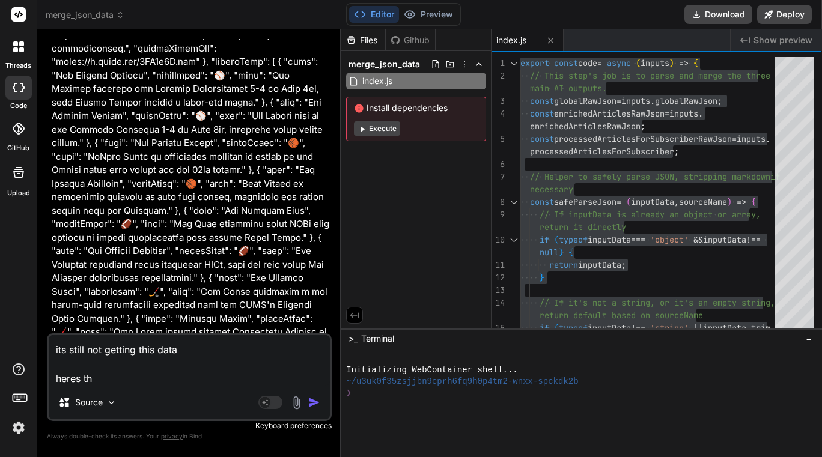
type textarea "x"
type textarea "its still not getting this data heres the"
type textarea "x"
type textarea "its still not getting this data heres the"
type textarea "x"
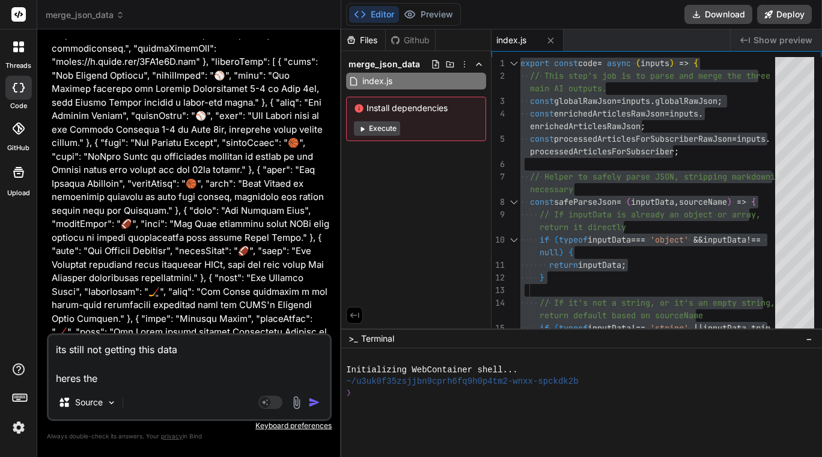
type textarea "its still not getting this data heres the i"
type textarea "x"
type textarea "its still not getting this data heres the in"
type textarea "x"
type textarea "its still not getting this data heres the inp"
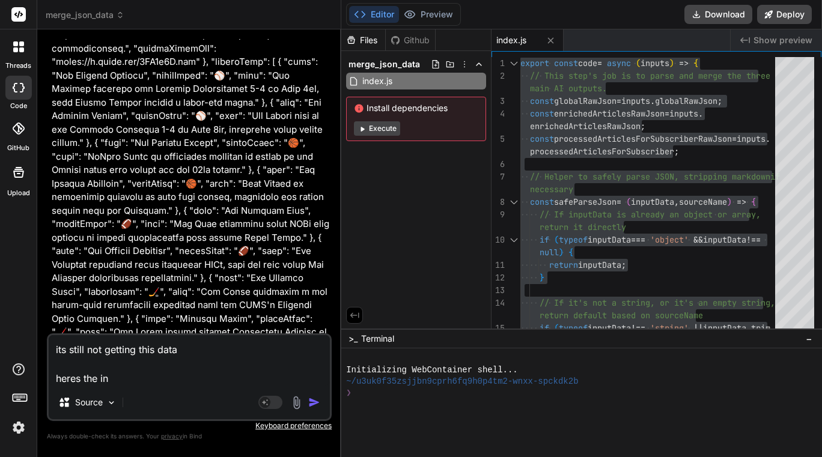
type textarea "x"
type textarea "its still not getting this data heres the inpu"
type textarea "x"
type textarea "its still not getting this data heres the input"
type textarea "x"
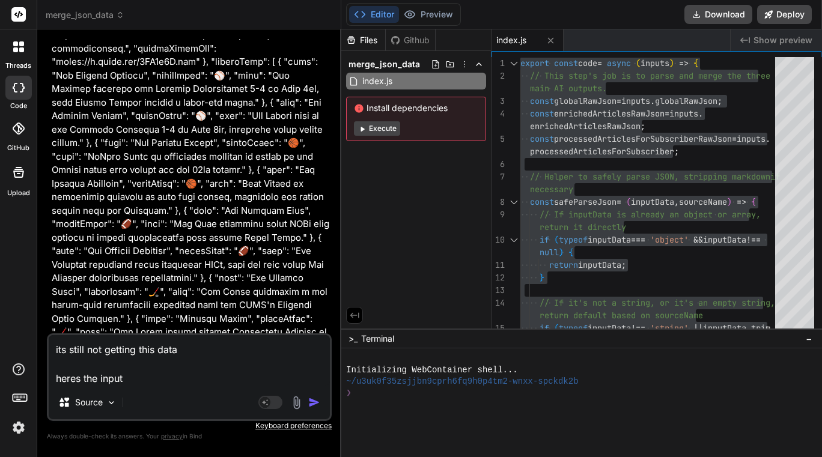
type textarea "its still not getting this data heres the input"
type textarea "x"
type textarea "its still not getting this data heres the input n"
type textarea "x"
type textarea "its still not getting this data heres the input"
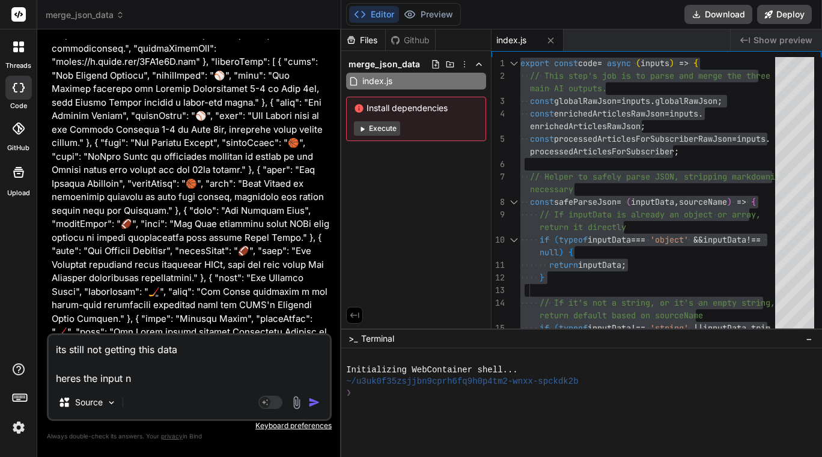
type textarea "x"
type textarea "its still not getting this data heres the input a"
type textarea "x"
type textarea "its still not getting this data heres the input"
type textarea "x"
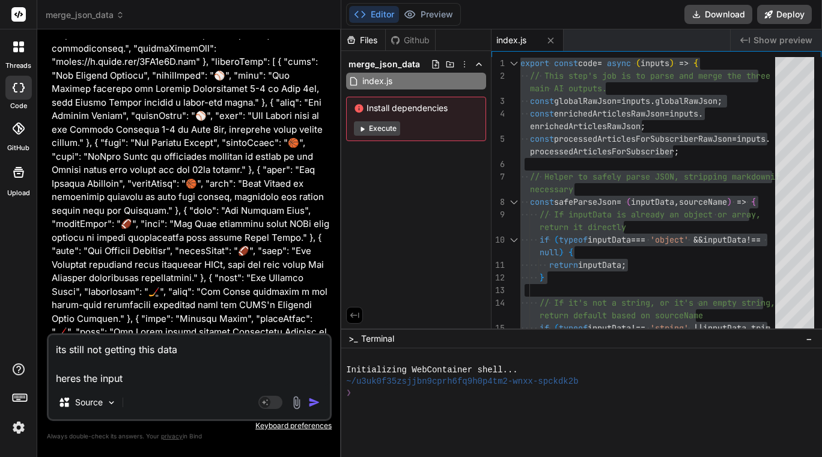
type textarea "its still not getting this data heres the input n"
type textarea "x"
type textarea "its still not getting this data heres the input na"
type textarea "x"
type textarea "its still not getting this data heres the input nam"
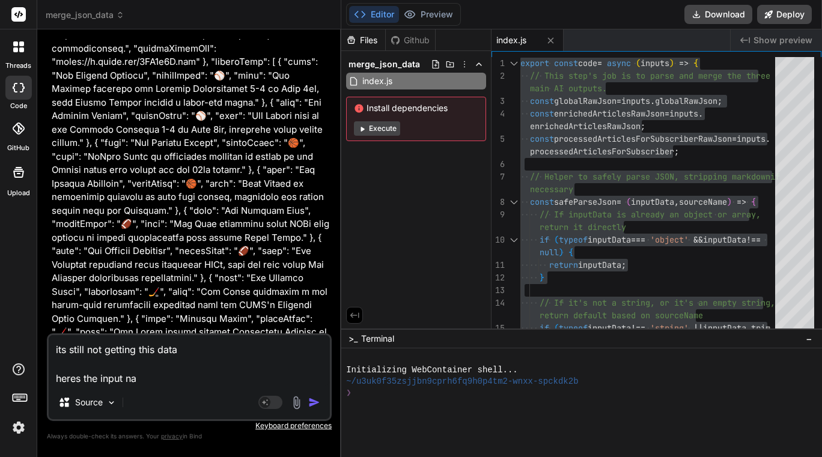
type textarea "x"
type textarea "its still not getting this data heres the input name"
type textarea "x"
type textarea "its still not getting this data heres the input name"
type textarea "x"
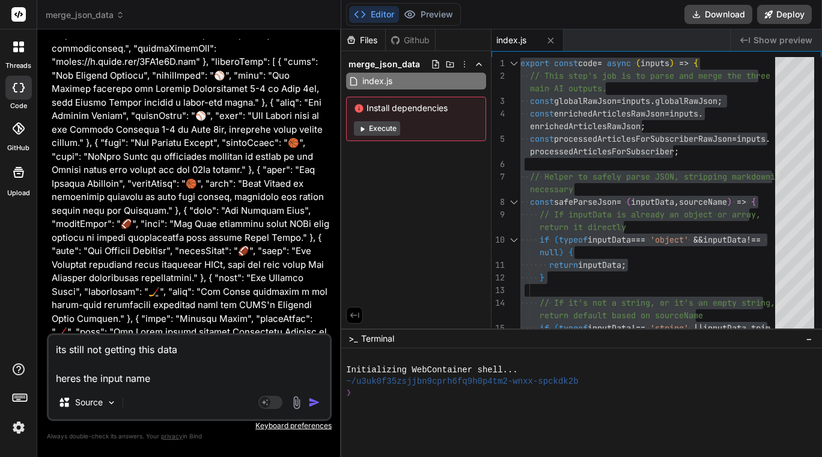
type textarea "its still not getting this data heres the input name f"
type textarea "x"
type textarea "its still not getting this data heres the input name fo"
type textarea "x"
type textarea "its still not getting this data heres the input name for"
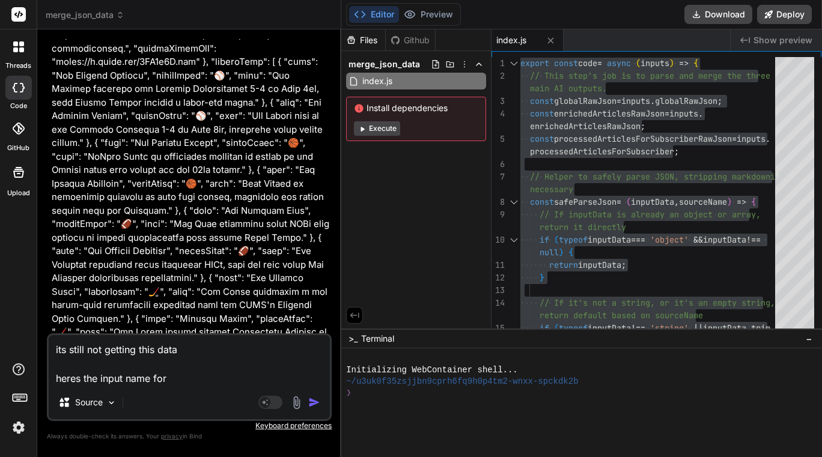
type textarea "x"
type textarea "its still not getting this data heres the input name for"
type textarea "x"
type textarea "its still not getting this data heres the input name for t"
type textarea "x"
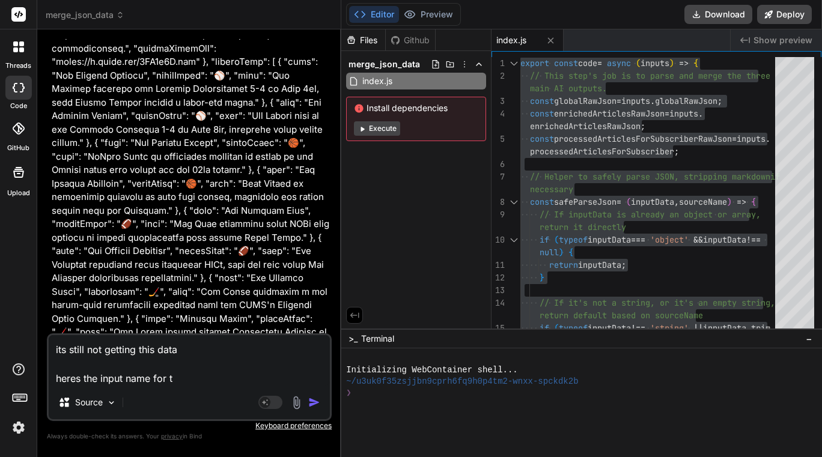
type textarea "its still not getting this data heres the input name for th"
type textarea "x"
type textarea "its still not getting this data heres the input name for the"
type textarea "x"
type textarea "its still not getting this data heres the input name for the"
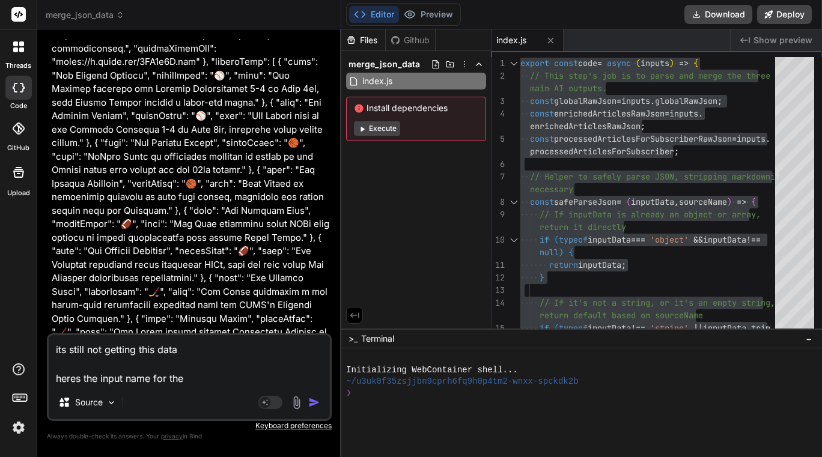
type textarea "x"
type textarea "its still not getting this data heres the input name for the d"
type textarea "x"
type textarea "its still not getting this data heres the input name for the da"
type textarea "x"
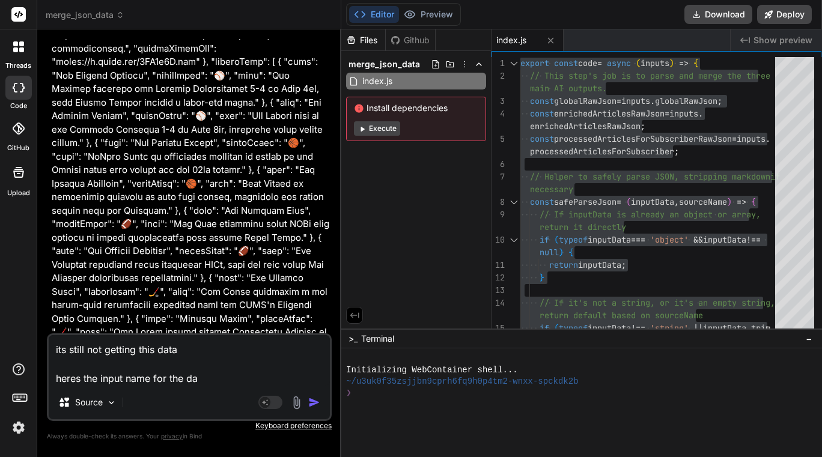
type textarea "its still not getting this data heres the input name for the dat"
type textarea "x"
type textarea "its still not getting this data heres the input name for the data"
type textarea "x"
type textarea "its still not getting this data heres the input name for the data"
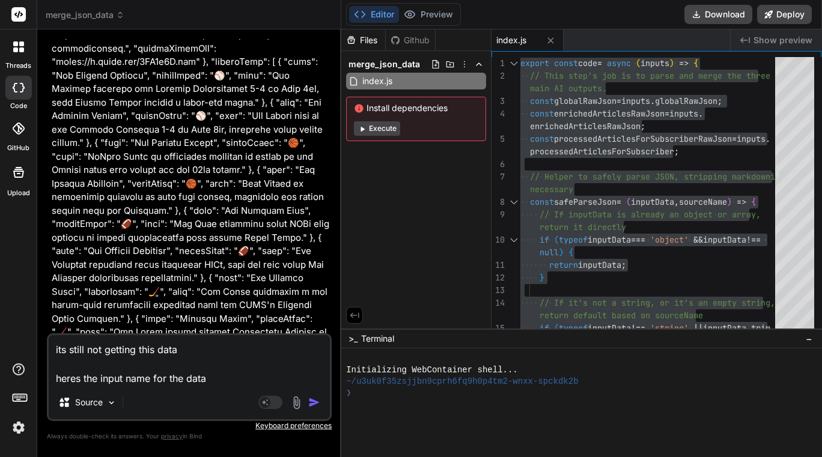
type textarea "x"
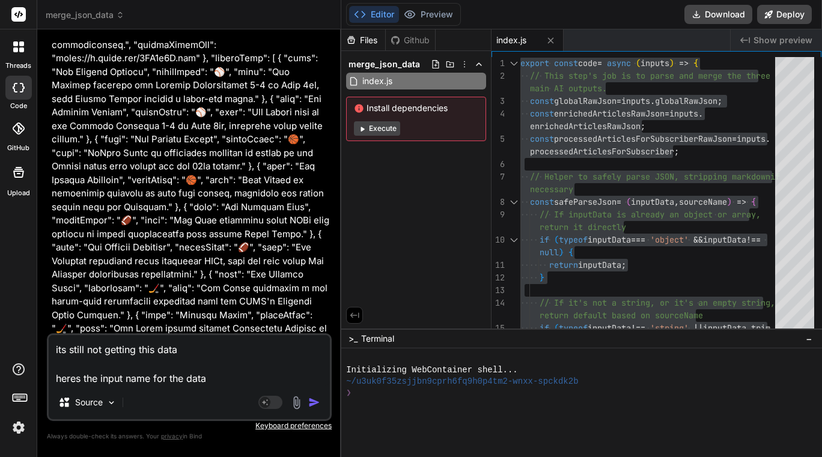
type textarea "its still not getting this data heres the input name for the data"
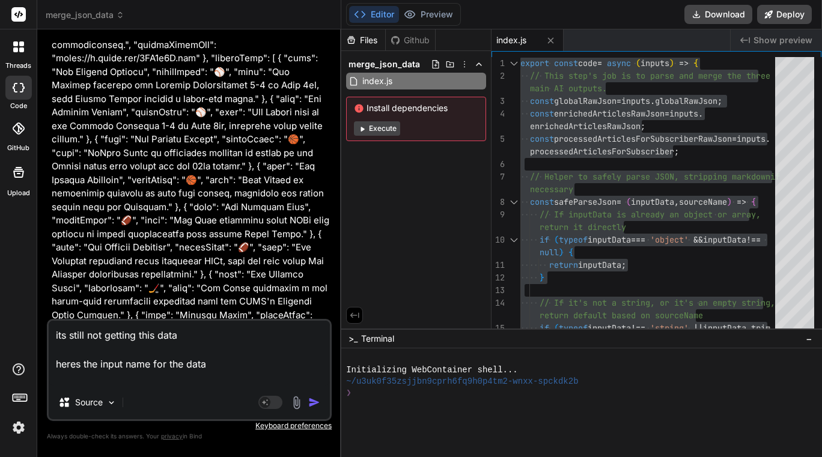
type textarea "x"
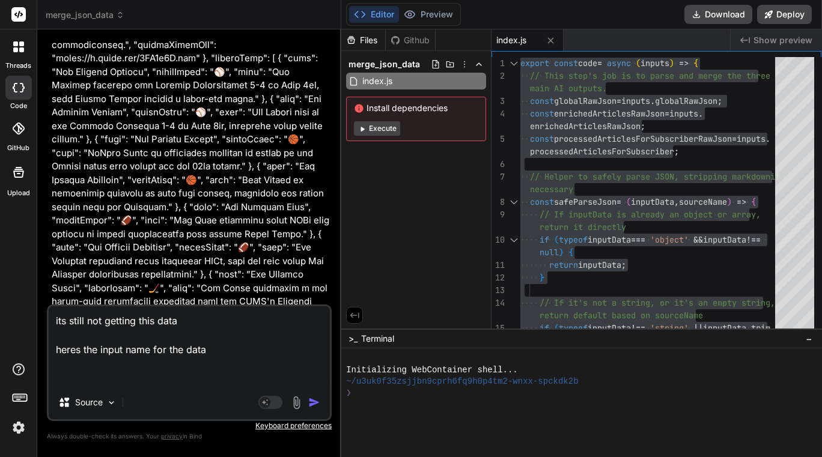
paste textarea "globalRawJson"
type textarea "its still not getting this data heres the input name for the data globalRawJson"
type textarea "x"
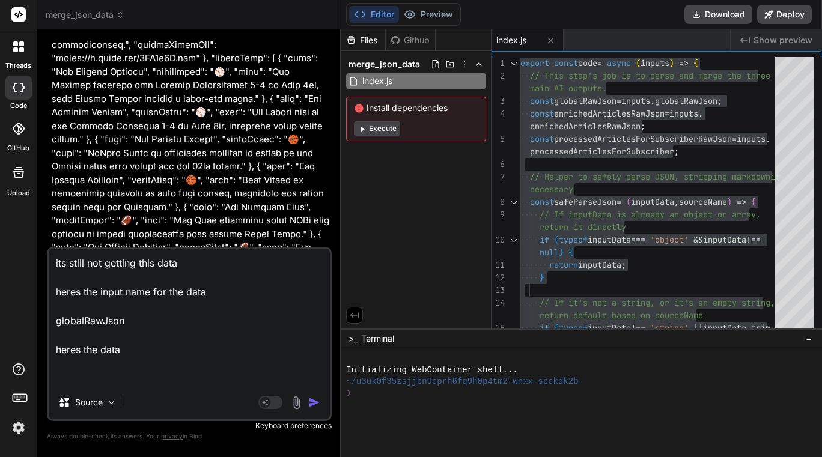
paste textarea ""```lore\i{\d \"sitamEtconSecTeturadipi\": {\e \"seddoEius\": \"Tem inci utl et…"
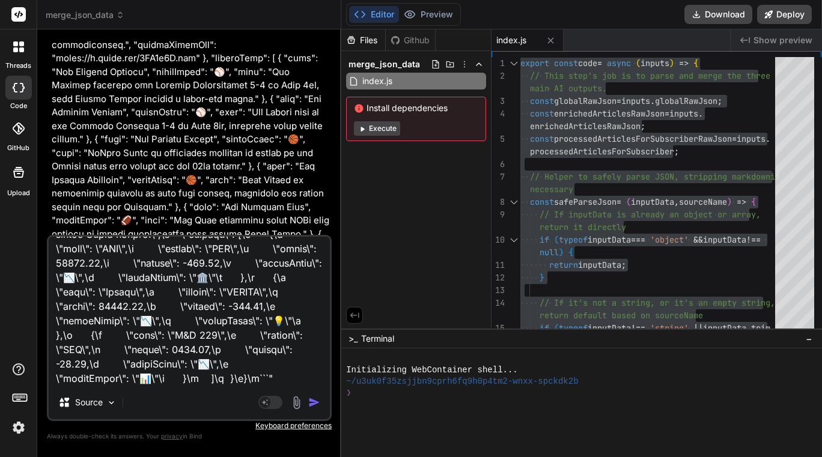
click at [312, 398] on img "button" at bounding box center [314, 403] width 12 height 12
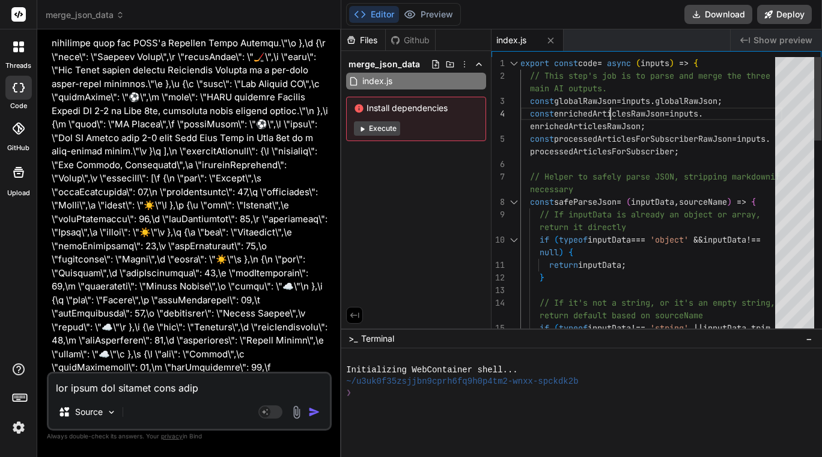
scroll to position [0, 0]
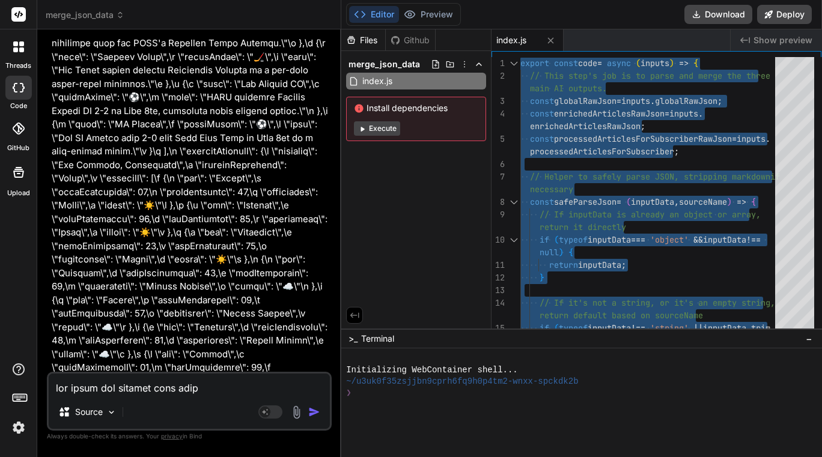
click at [148, 387] on textarea at bounding box center [189, 385] width 281 height 22
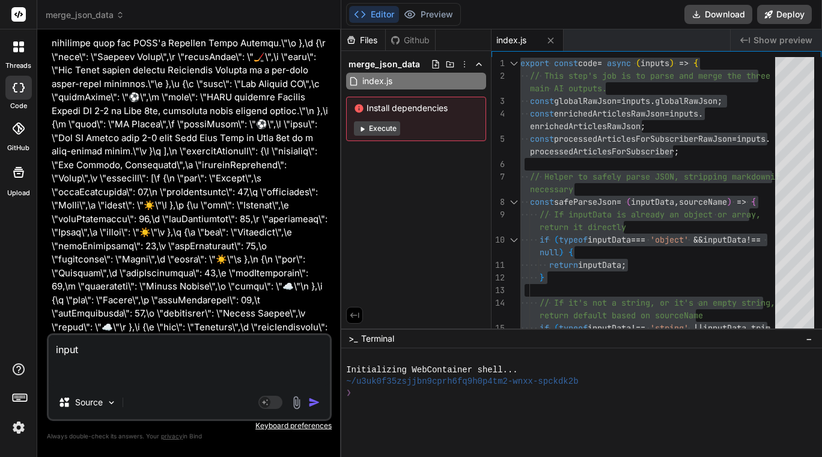
paste textarea "{ "loremiPsumdo": { "sitametcoNsectetu": [ { "ad": 262, "elits": "Doe Temporin …"
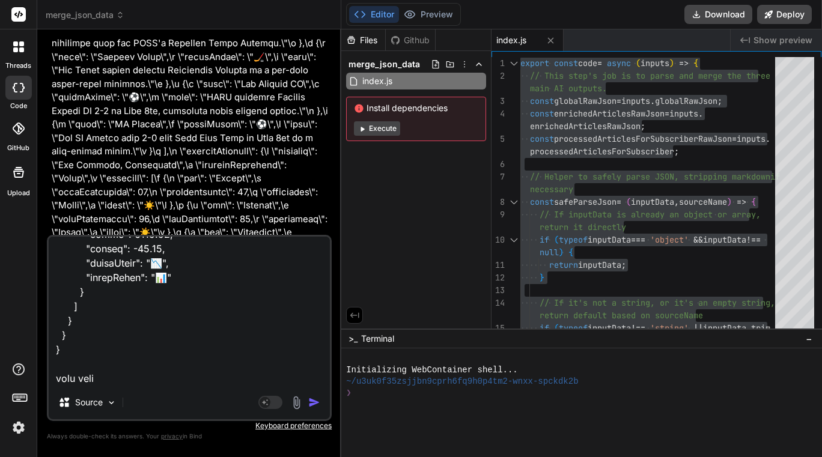
scroll to position [69698, 0]
click at [121, 379] on textarea at bounding box center [189, 311] width 281 height 149
paste textarea "{ "loremipsUmdolors": [ { "am": 137, "conse": "Adi Elitsedd Eiusmodtem Incidi:"…"
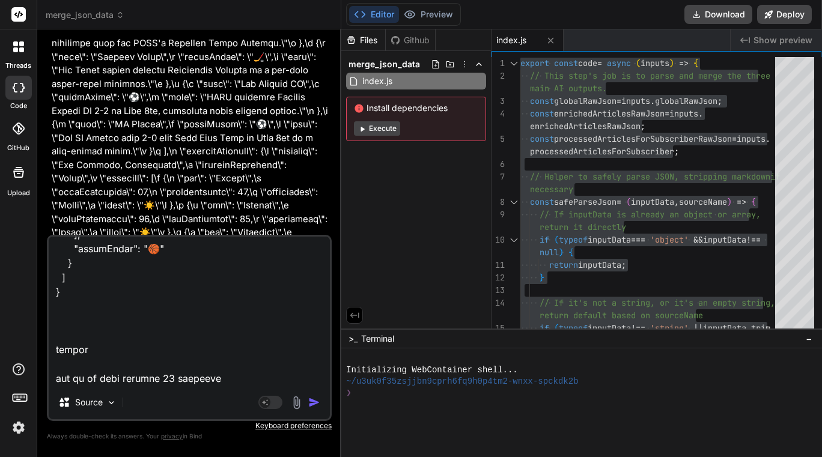
scroll to position [77531, 0]
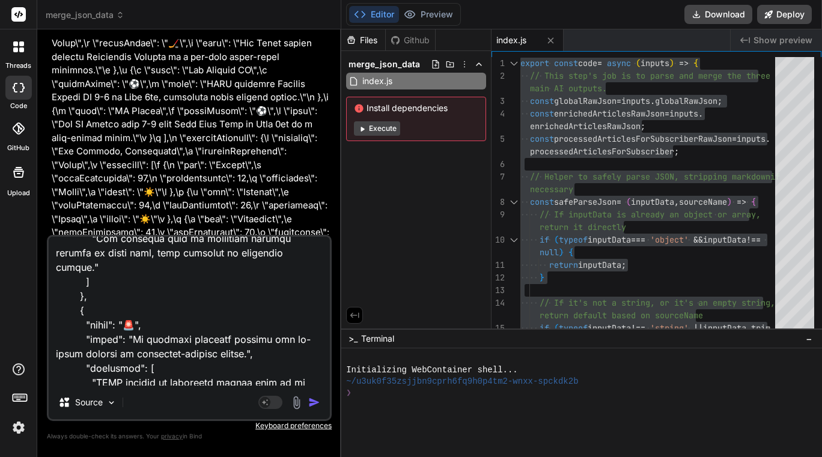
type textarea "input { "mergedOutput": { "processedArticles": [ { "id": 341, "title": "The Pet…"
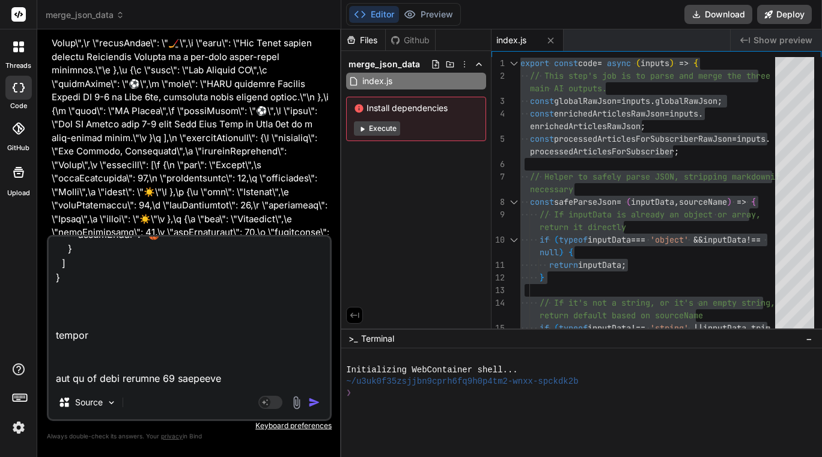
type textarea "x"
click at [100, 314] on textarea at bounding box center [189, 311] width 281 height 149
type textarea "input { "mergedOutput": { "processedArticles": [ { "id": 341, "title": "The Pet…"
type textarea "x"
click at [100, 314] on textarea at bounding box center [189, 311] width 281 height 149
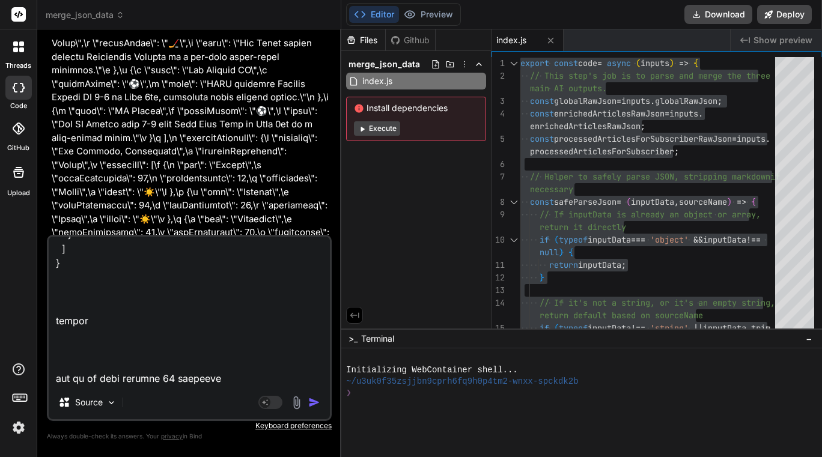
type textarea "input { "mergedOutput": { "processedArticles": [ { "id": 341, "title": "The Pet…"
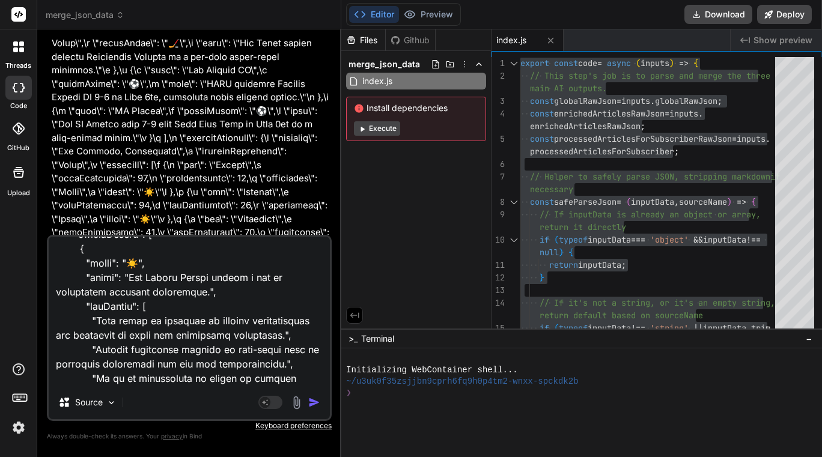
type textarea "x"
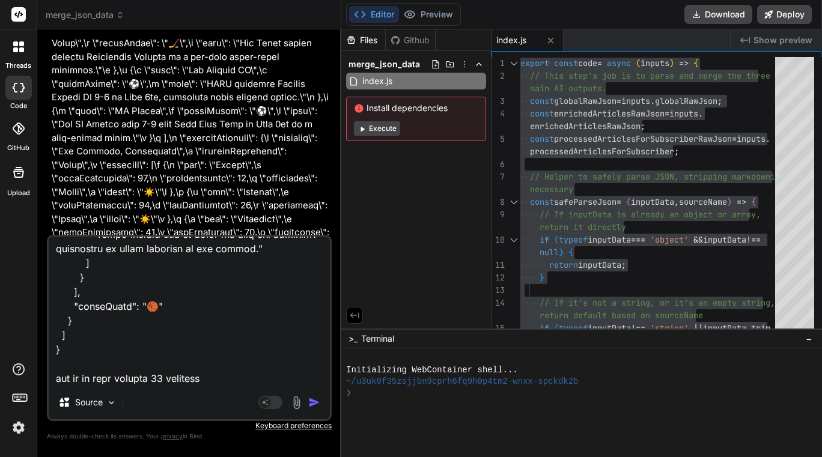
type textarea "input { "mergedOutput": { "processedArticles": [ { "id": 341, "title": "The Pet…"
click at [314, 402] on img "button" at bounding box center [314, 403] width 12 height 12
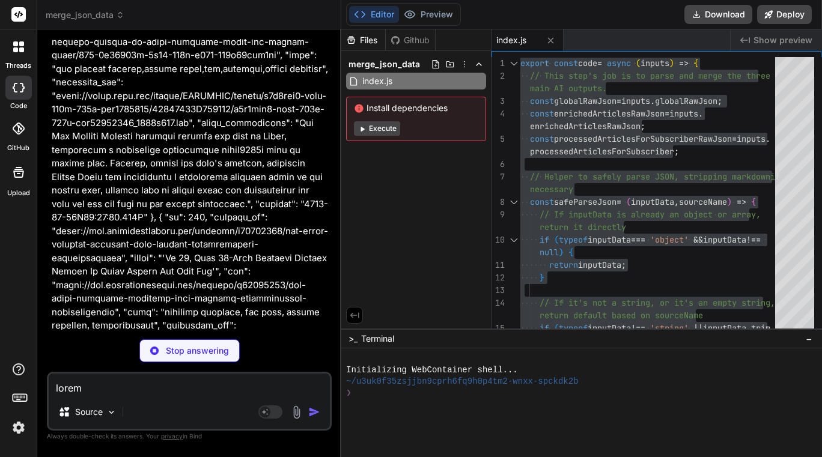
type textarea "x"
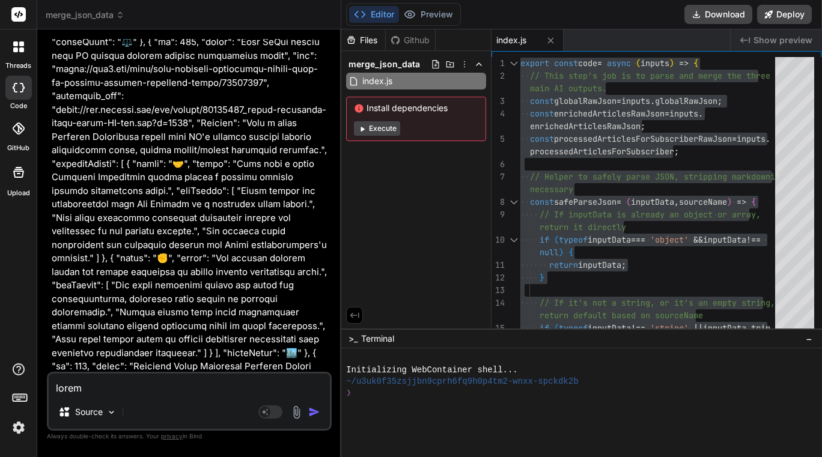
scroll to position [96882, 0]
